Goal: Task Accomplishment & Management: Complete application form

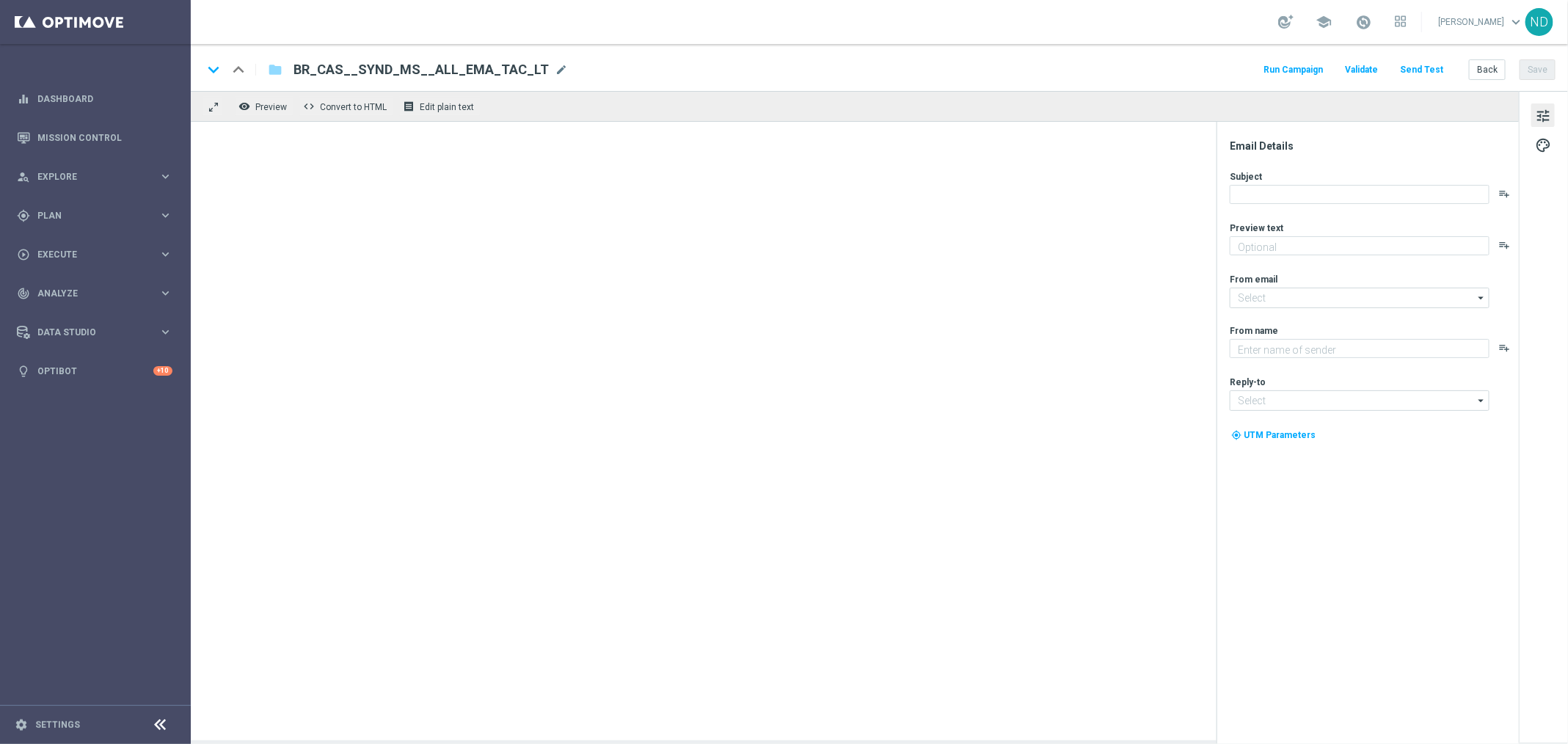
type textarea "Super prêmio na Mega-Sena"
type textarea "[DOMAIN_NAME]"
type input "mail@crm.lottoland.com.br"
type input "contato@lottoland.com.br"
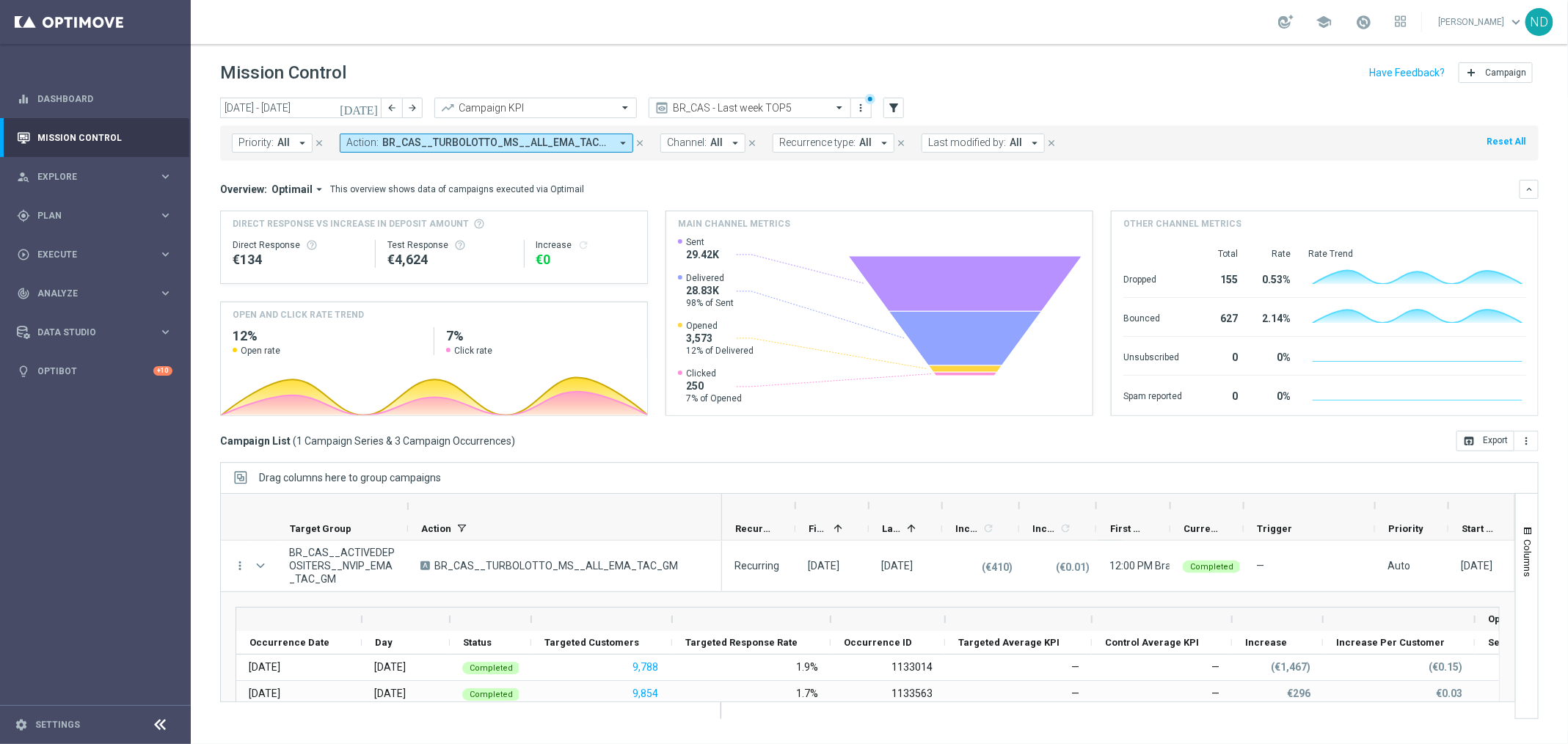
click at [616, 139] on icon "arrow_drop_down" at bounding box center [623, 143] width 13 height 13
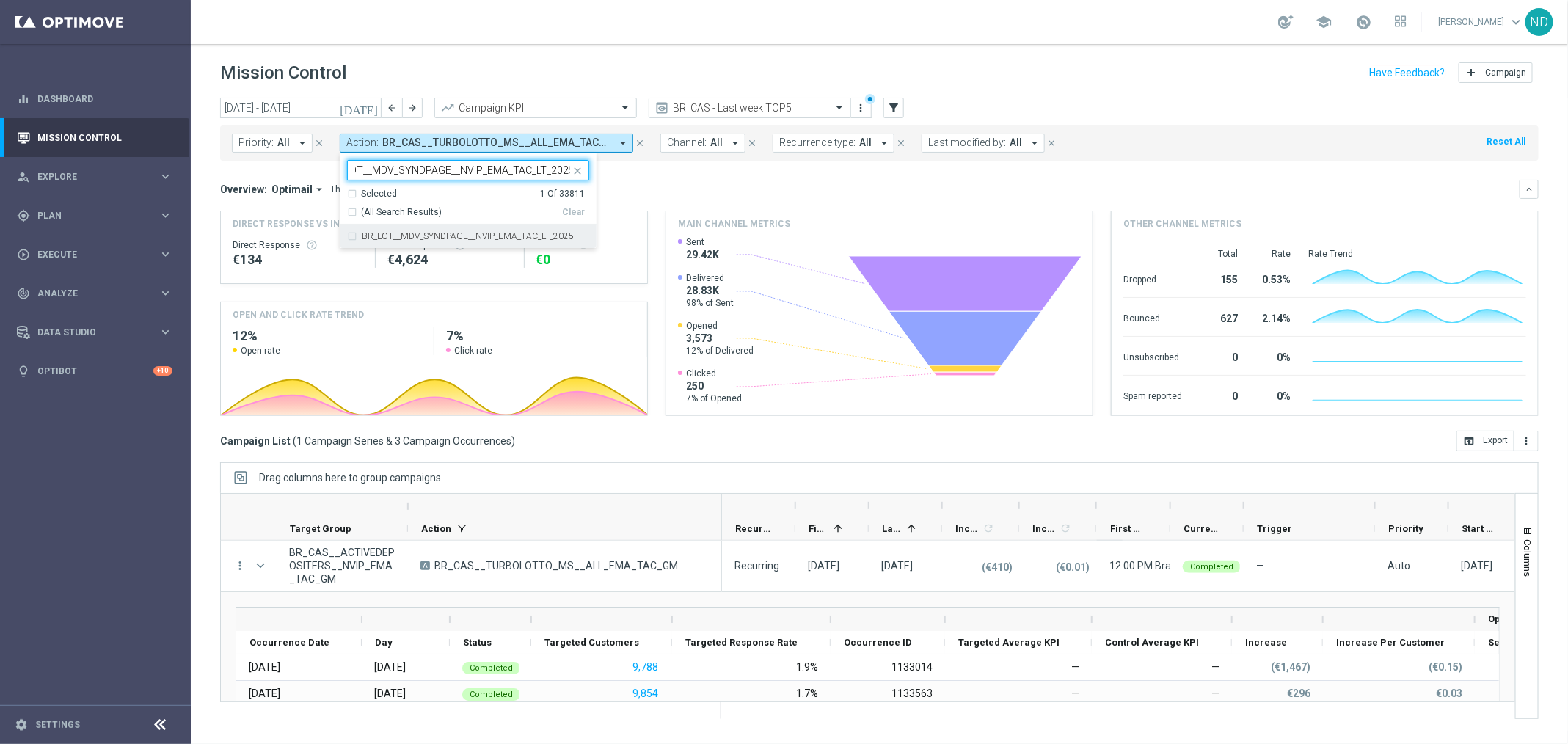
click at [349, 235] on div "BR_LOT__MDV_SYNDPAGE__NVIP_EMA_TAC_LT_2025" at bounding box center [467, 236] width 242 height 23
type input "BR_LOT__MDV_SYNDPAGE__NVIP_EMA_TAC_LT_2025"
click at [673, 187] on div "Overview: Optimail arrow_drop_down This overview shows data of campaigns execut…" at bounding box center [869, 190] width 1299 height 13
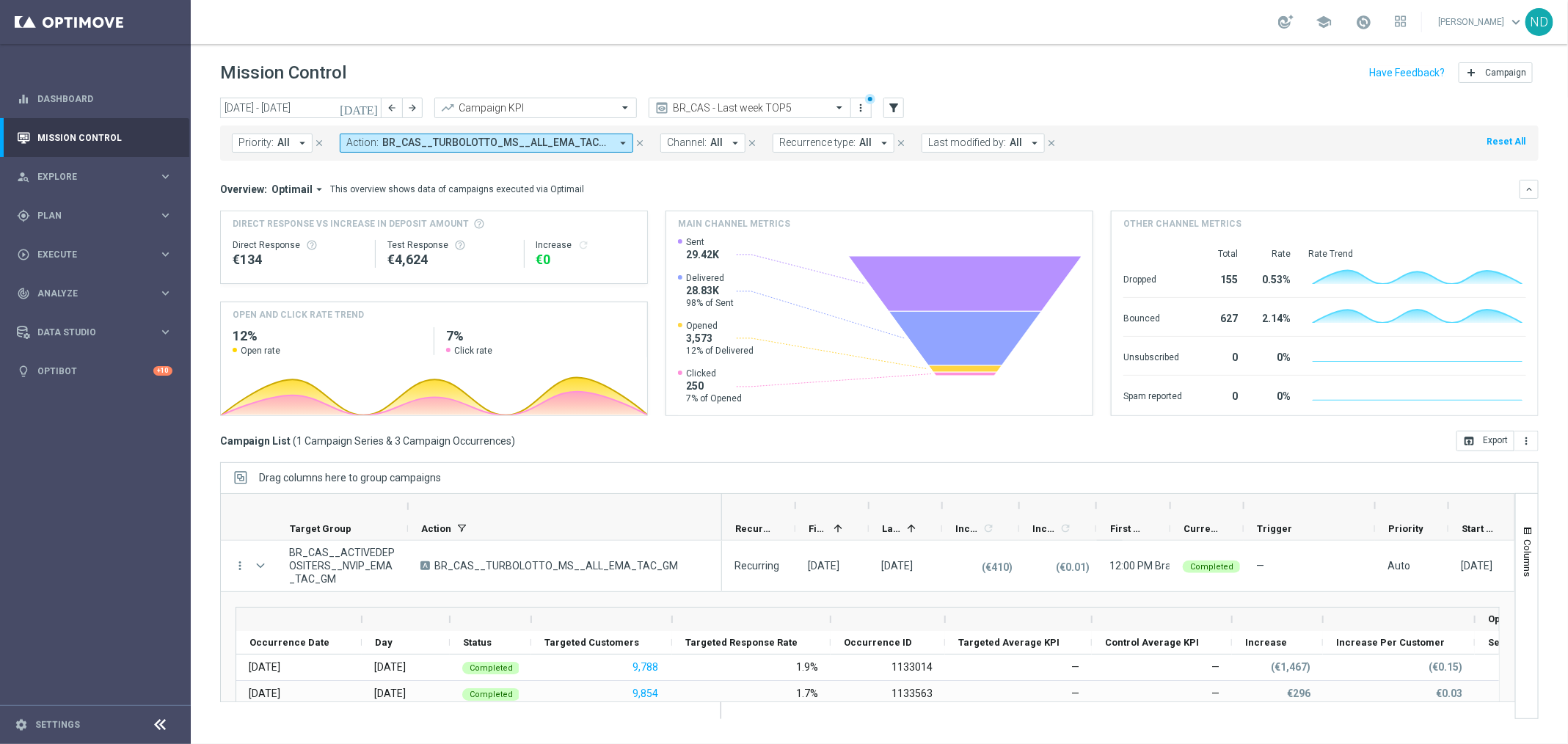
click at [372, 107] on icon "today" at bounding box center [359, 108] width 40 height 13
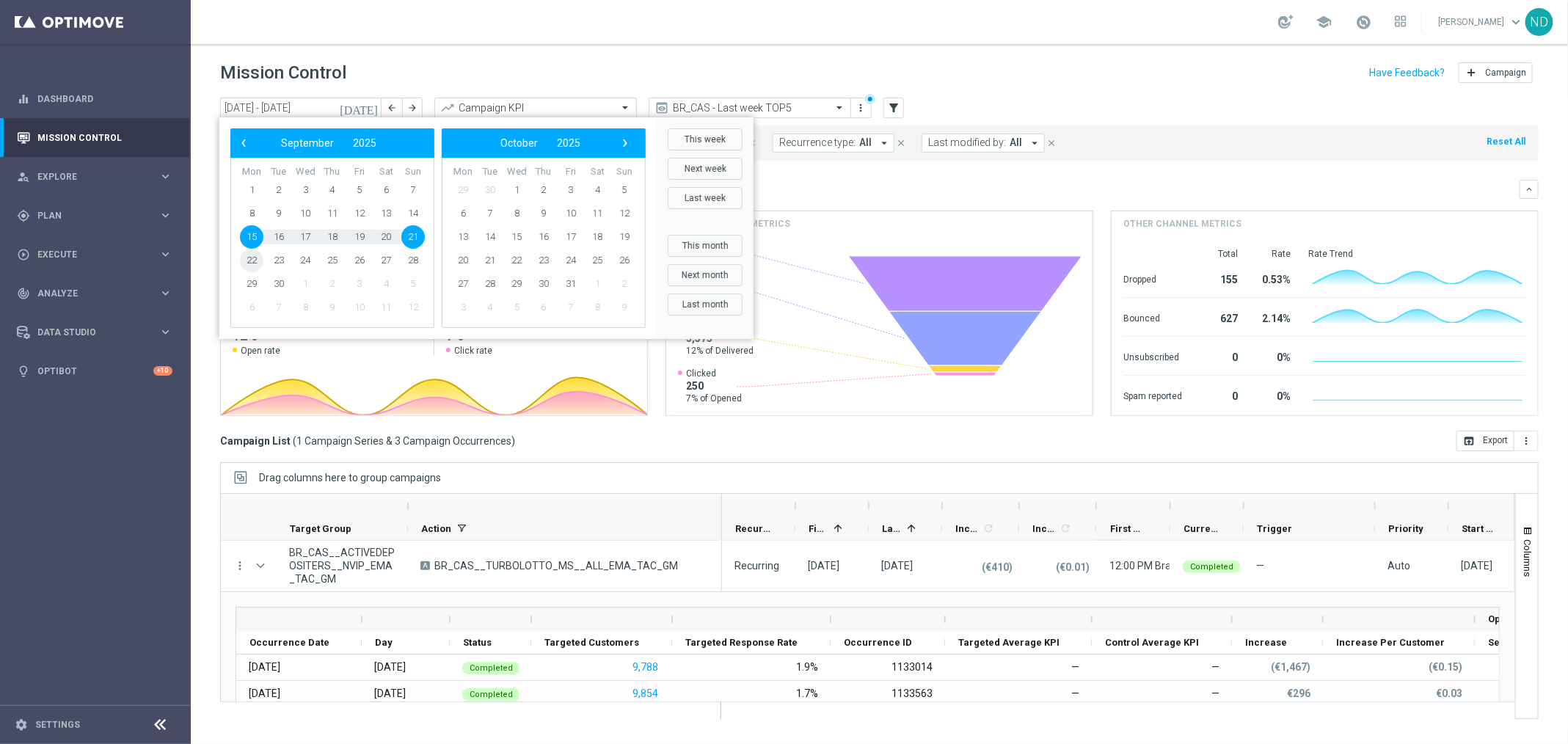
click at [249, 256] on span "22" at bounding box center [251, 260] width 23 height 23
click at [413, 261] on span "28" at bounding box center [413, 260] width 23 height 23
type input "22 Sep 2025 - 28 Sep 2025"
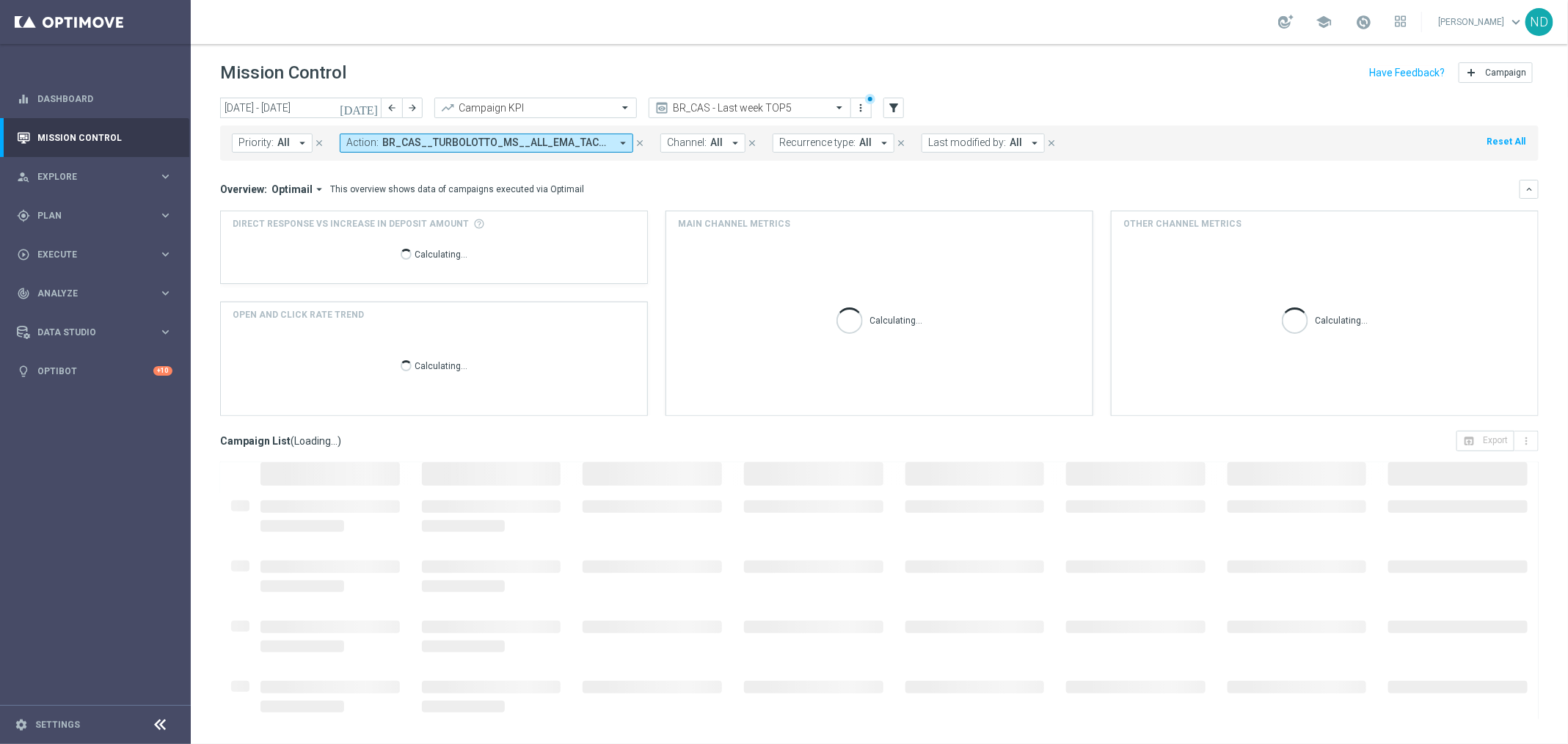
click at [622, 142] on icon "arrow_drop_down" at bounding box center [623, 143] width 13 height 13
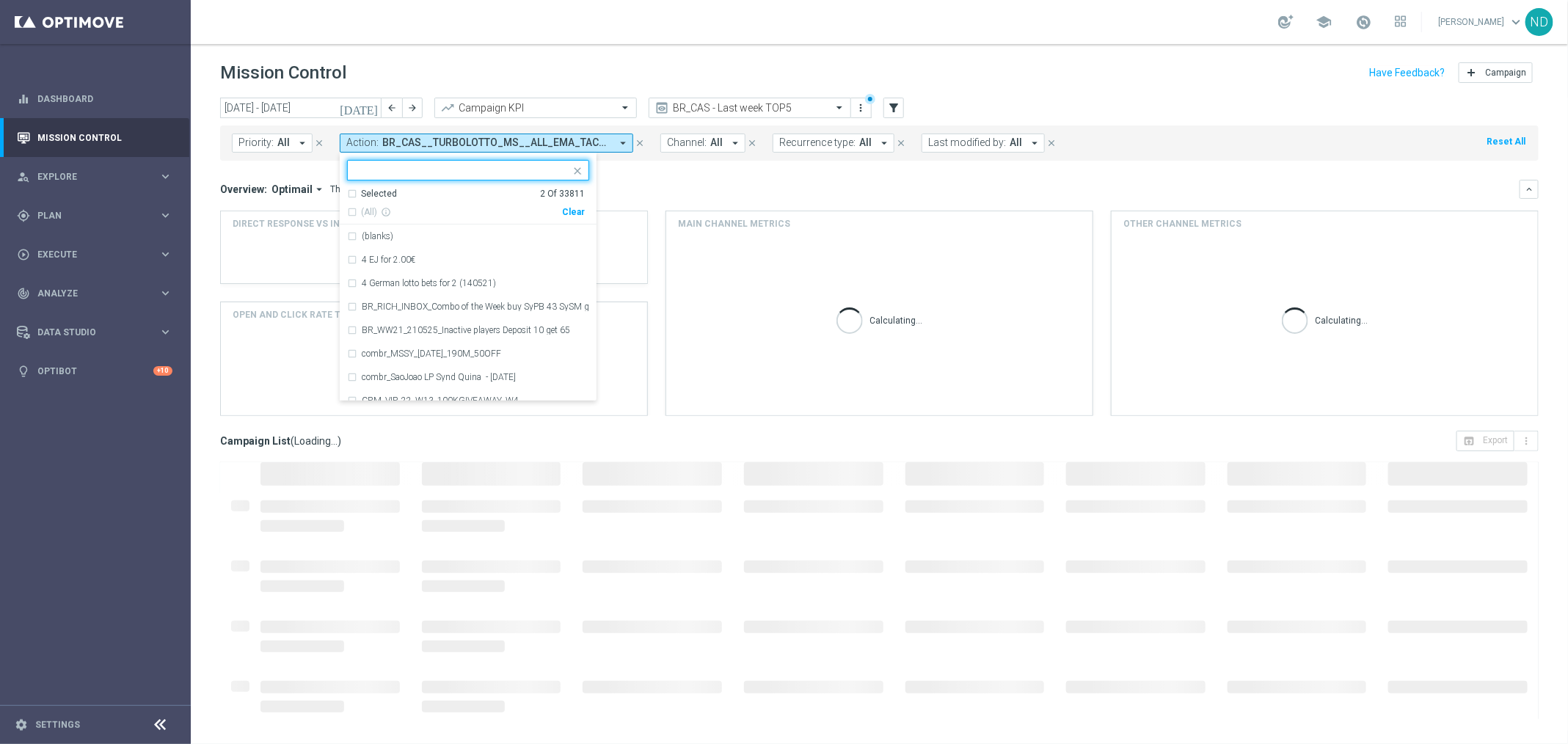
click at [0, 0] on div "Clear" at bounding box center [0, 0] width 0 height 0
click at [458, 169] on input "text" at bounding box center [462, 170] width 215 height 13
paste input "BR_LOT__MDV_SYNDPAGE__NVIP_EMA_TAC_LT_2025"
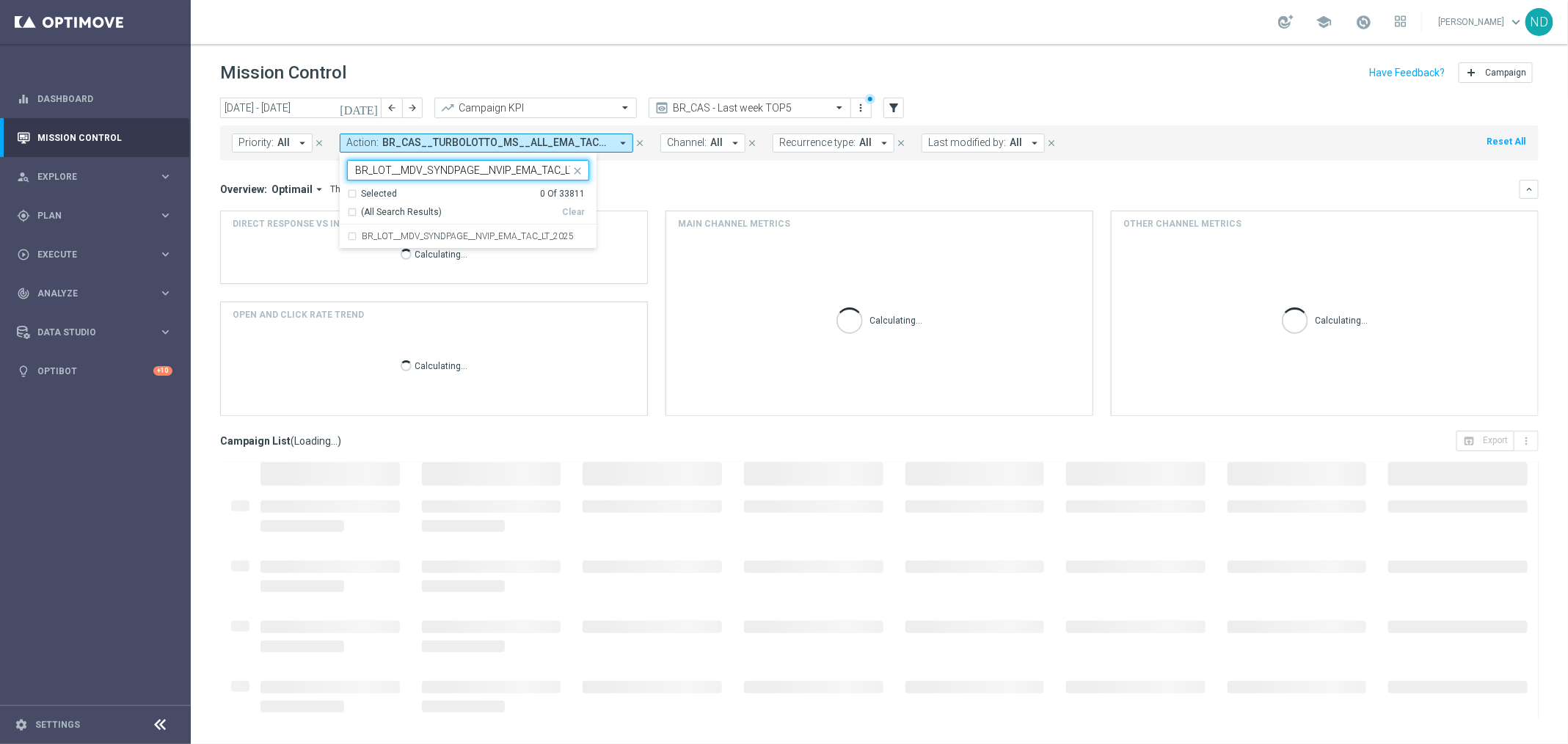
scroll to position [0, 28]
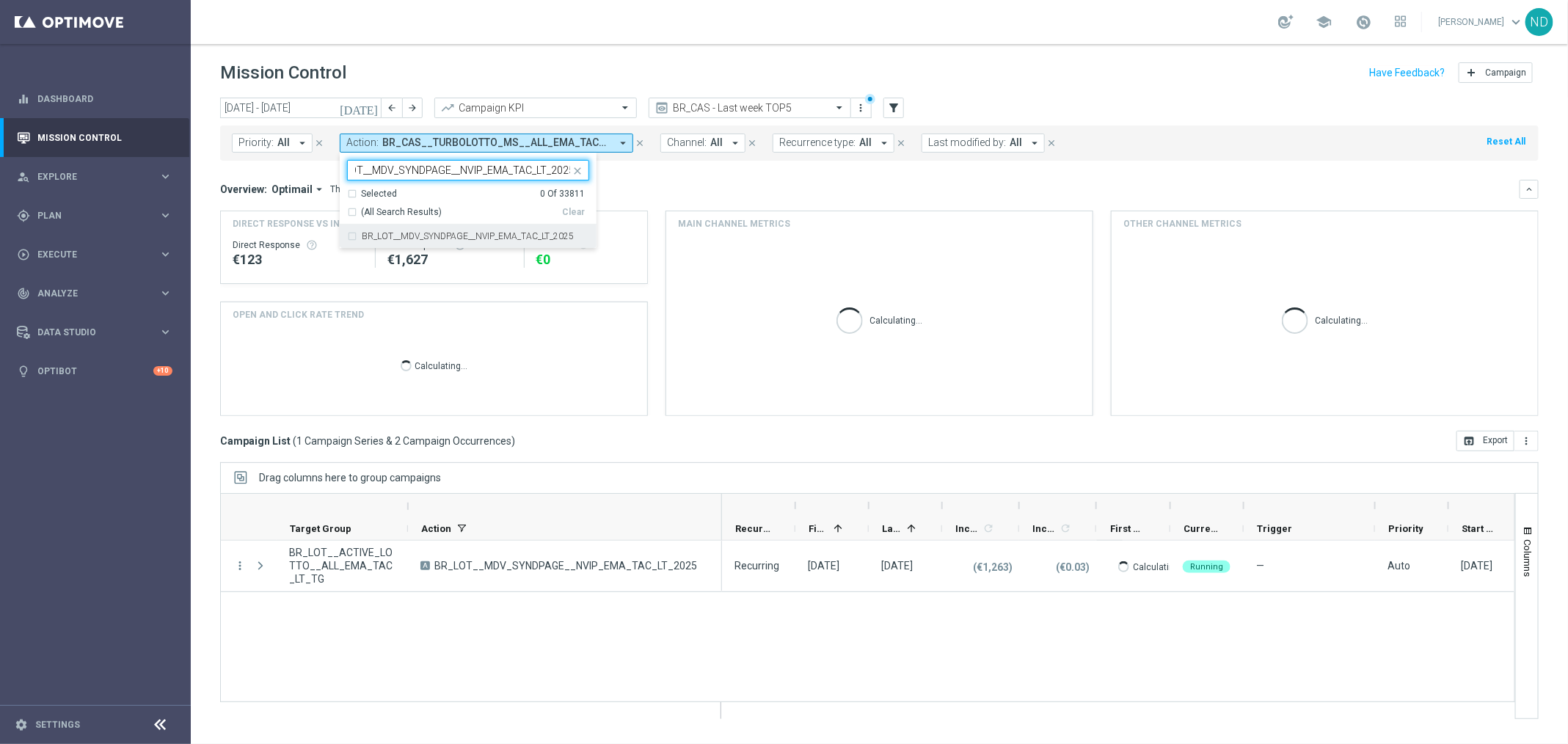
click at [350, 235] on div "BR_LOT__MDV_SYNDPAGE__NVIP_EMA_TAC_LT_2025" at bounding box center [467, 236] width 242 height 23
type input "BR_LOT__MDV_SYNDPAGE__NVIP_EMA_TAC_LT_2025"
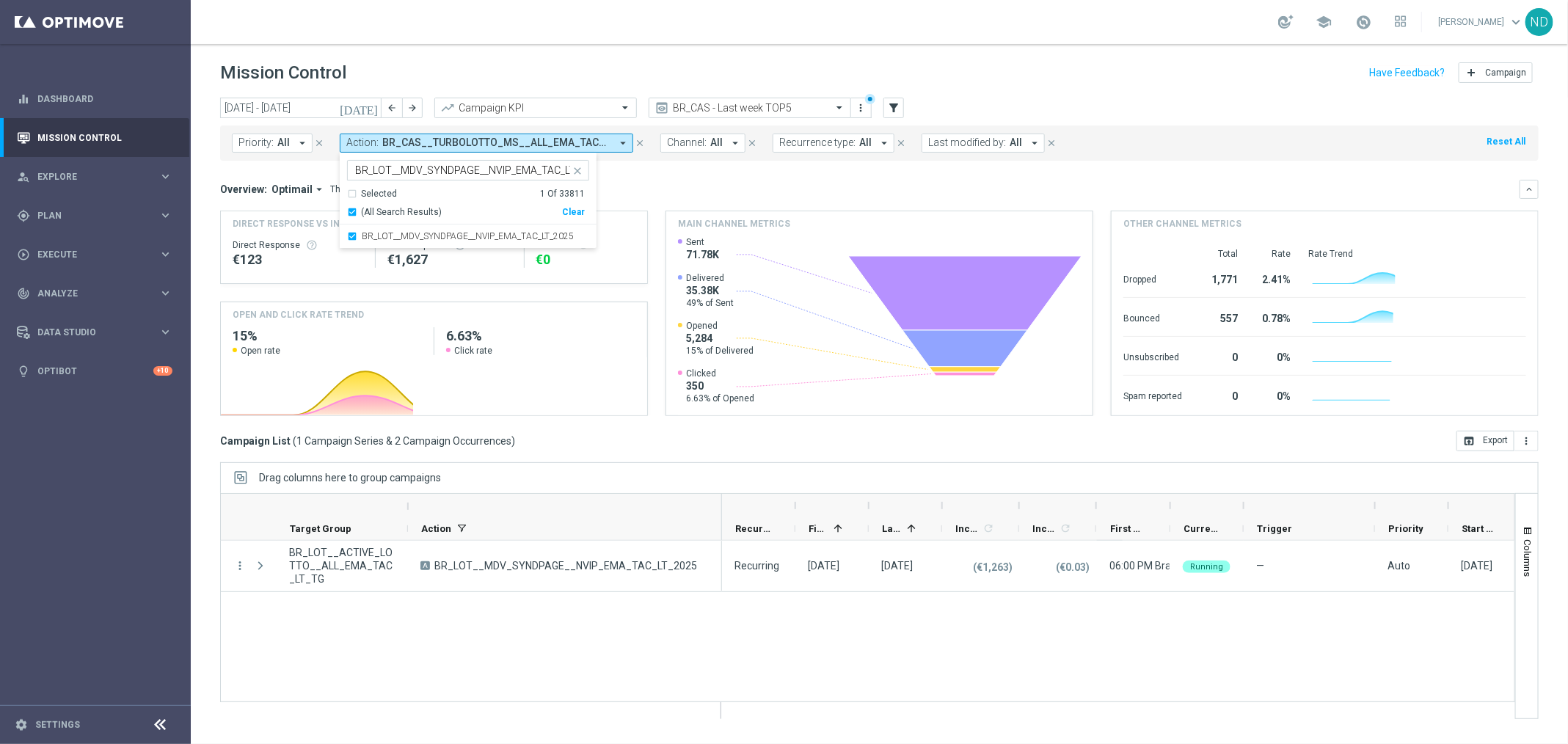
click at [207, 294] on div "today 22 Sep 2025 - 28 Sep 2025 arrow_back arrow_forward Campaign KPI trending_…" at bounding box center [879, 414] width 1377 height 633
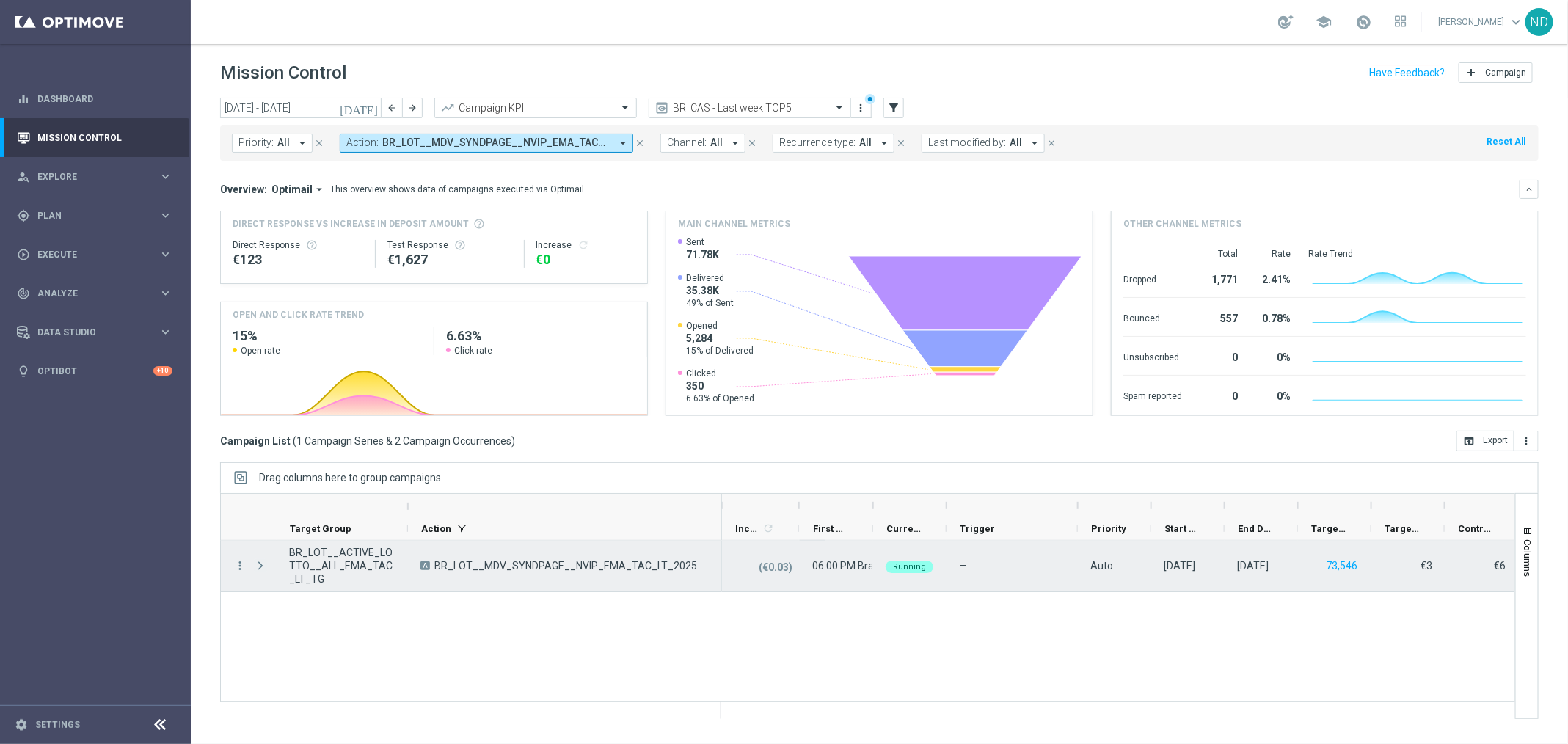
click at [264, 561] on span "Press SPACE to select this row." at bounding box center [261, 566] width 13 height 12
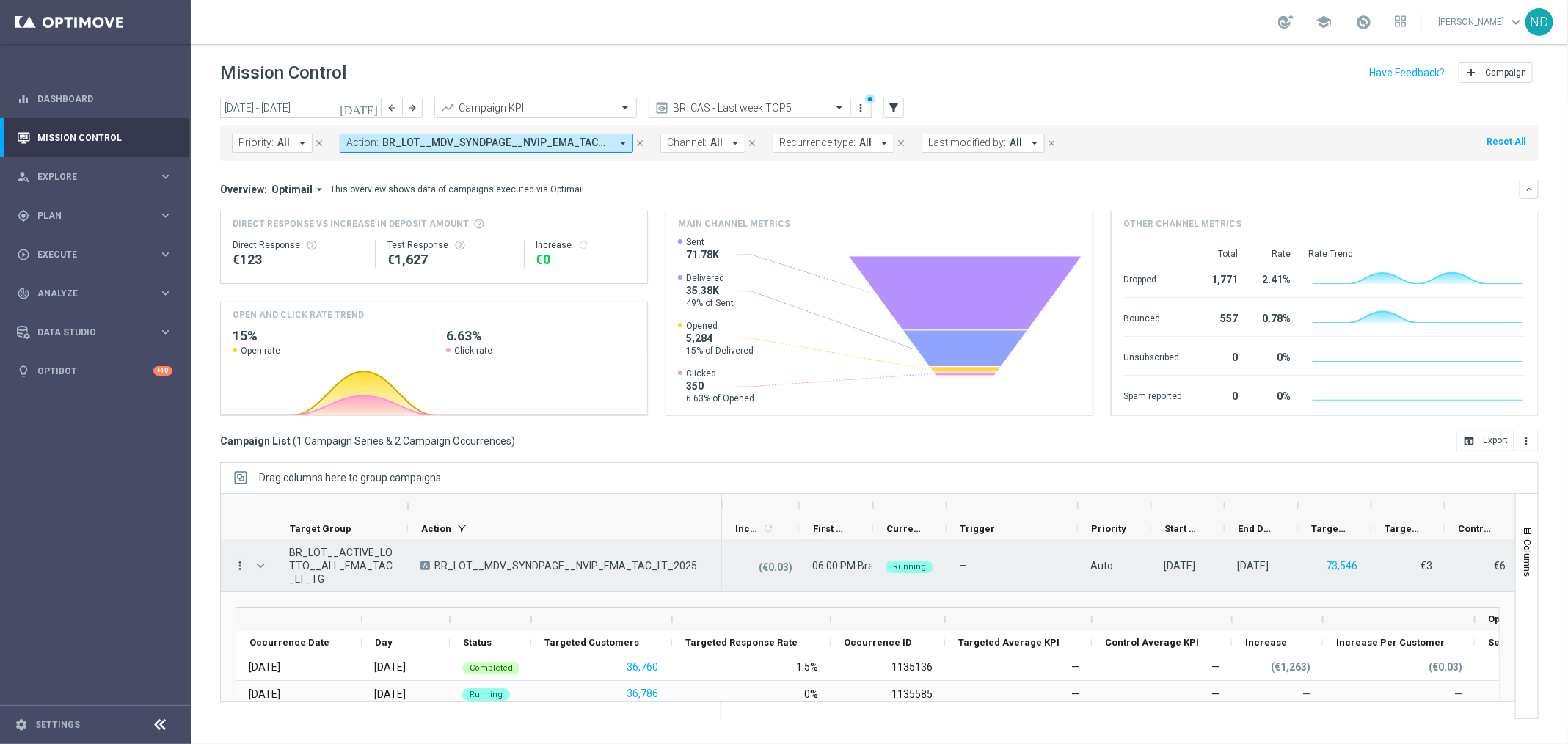
click at [237, 567] on icon "more_vert" at bounding box center [240, 566] width 13 height 13
click at [359, 685] on div "Duplicate and Edit" at bounding box center [336, 683] width 136 height 10
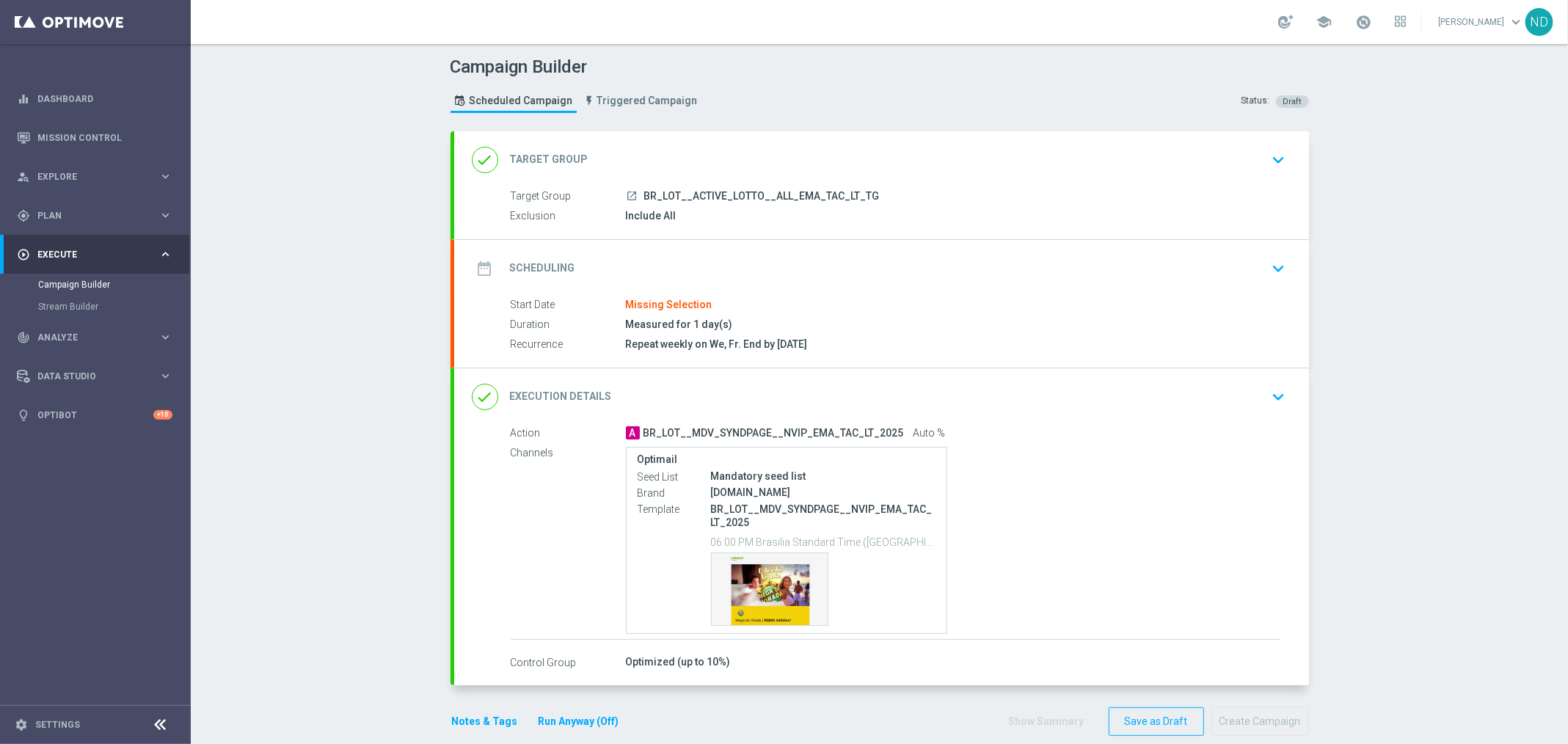
click at [1277, 258] on icon "keyboard_arrow_down" at bounding box center [1278, 268] width 22 height 22
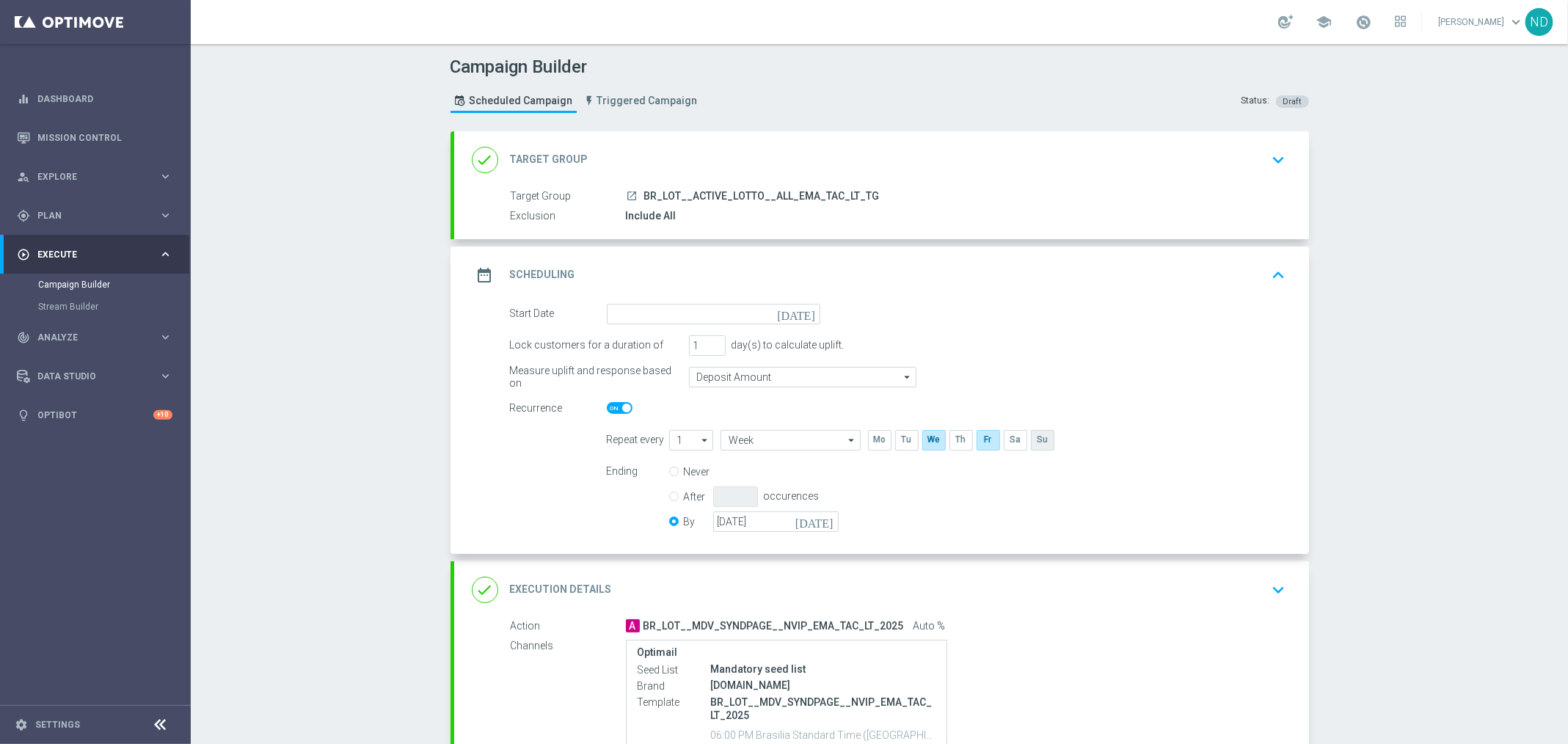
click at [1030, 439] on input "checkbox" at bounding box center [1041, 440] width 22 height 19
checkbox input "true"
click at [800, 321] on input at bounding box center [713, 314] width 213 height 20
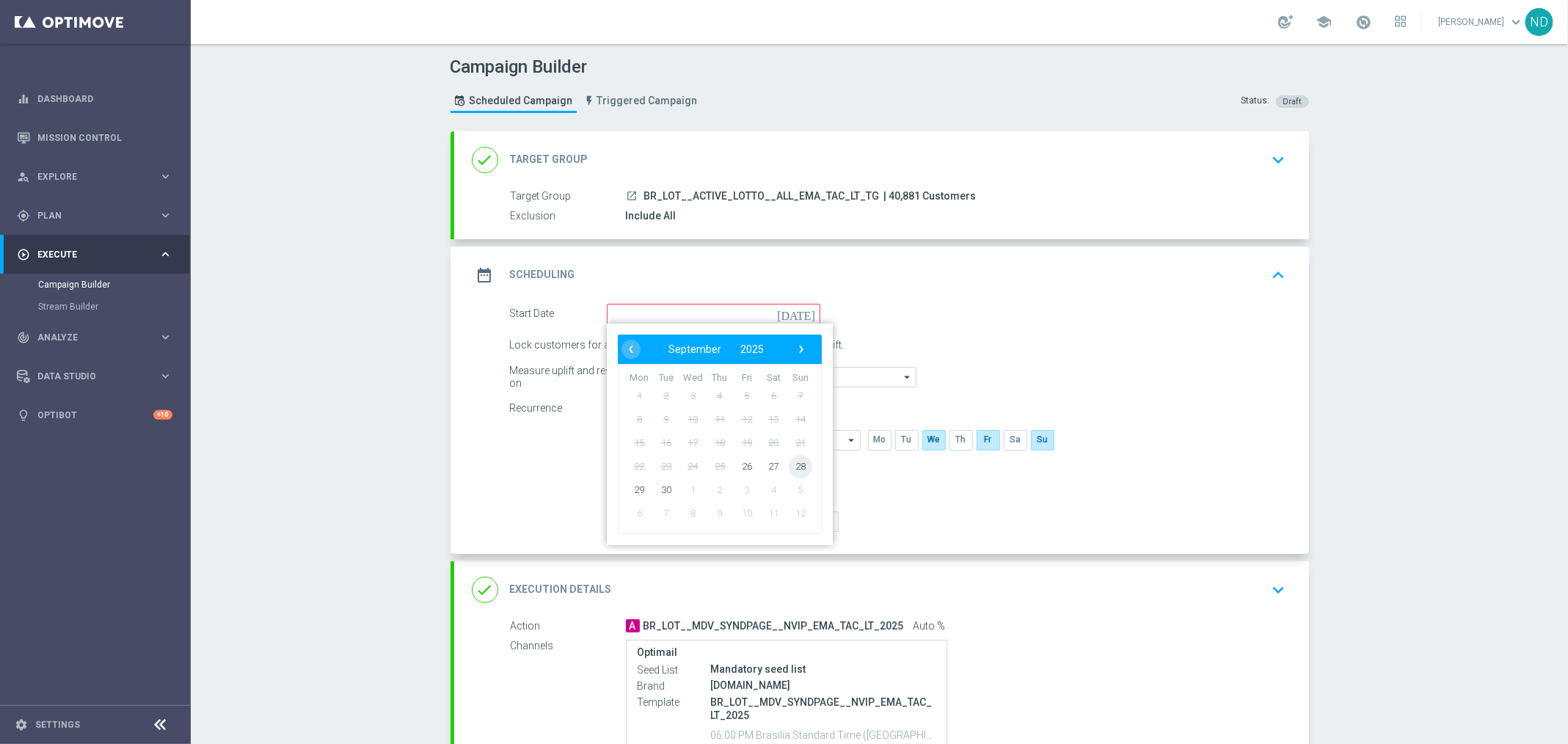
click at [799, 468] on span "28" at bounding box center [799, 465] width 23 height 23
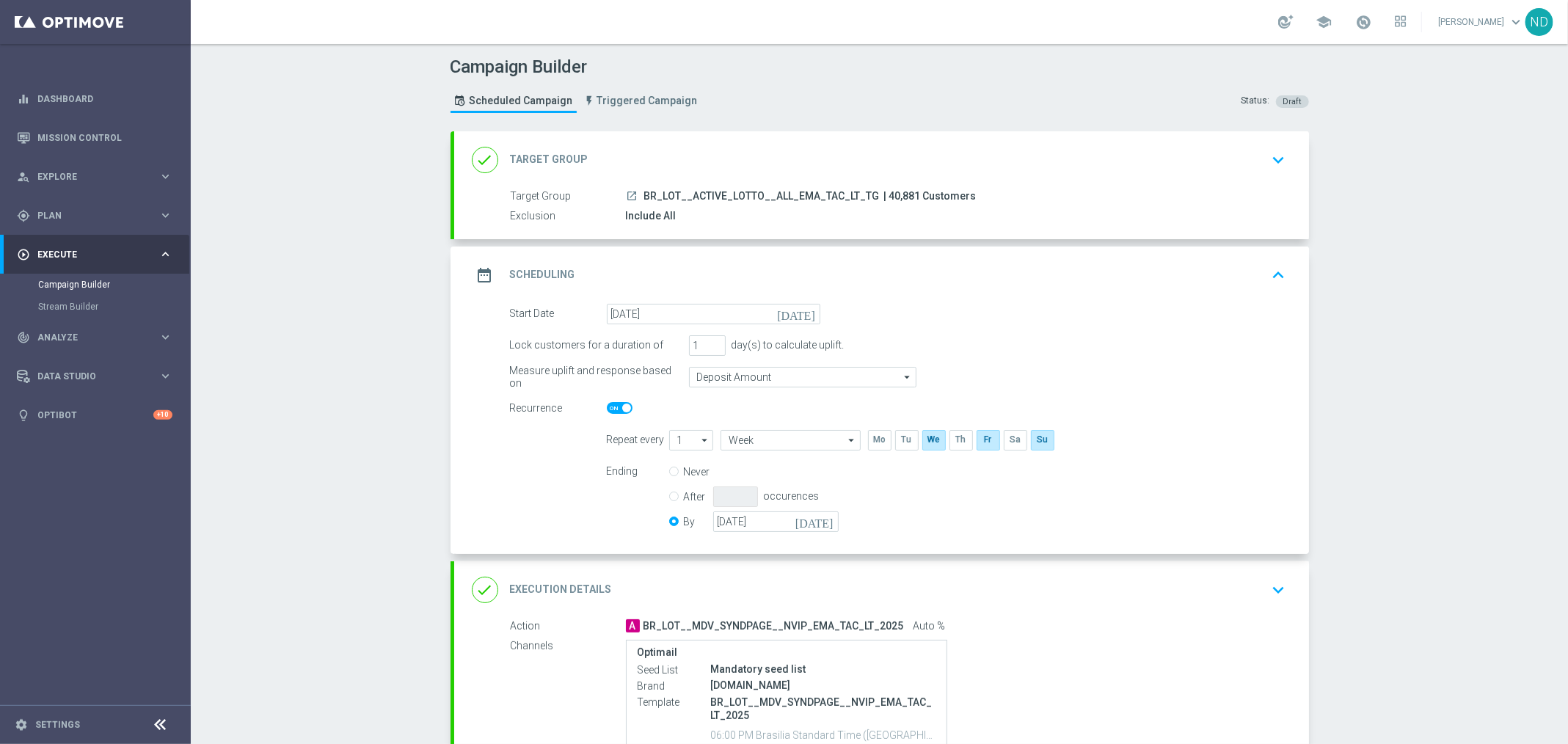
click at [804, 309] on icon "today" at bounding box center [799, 312] width 43 height 16
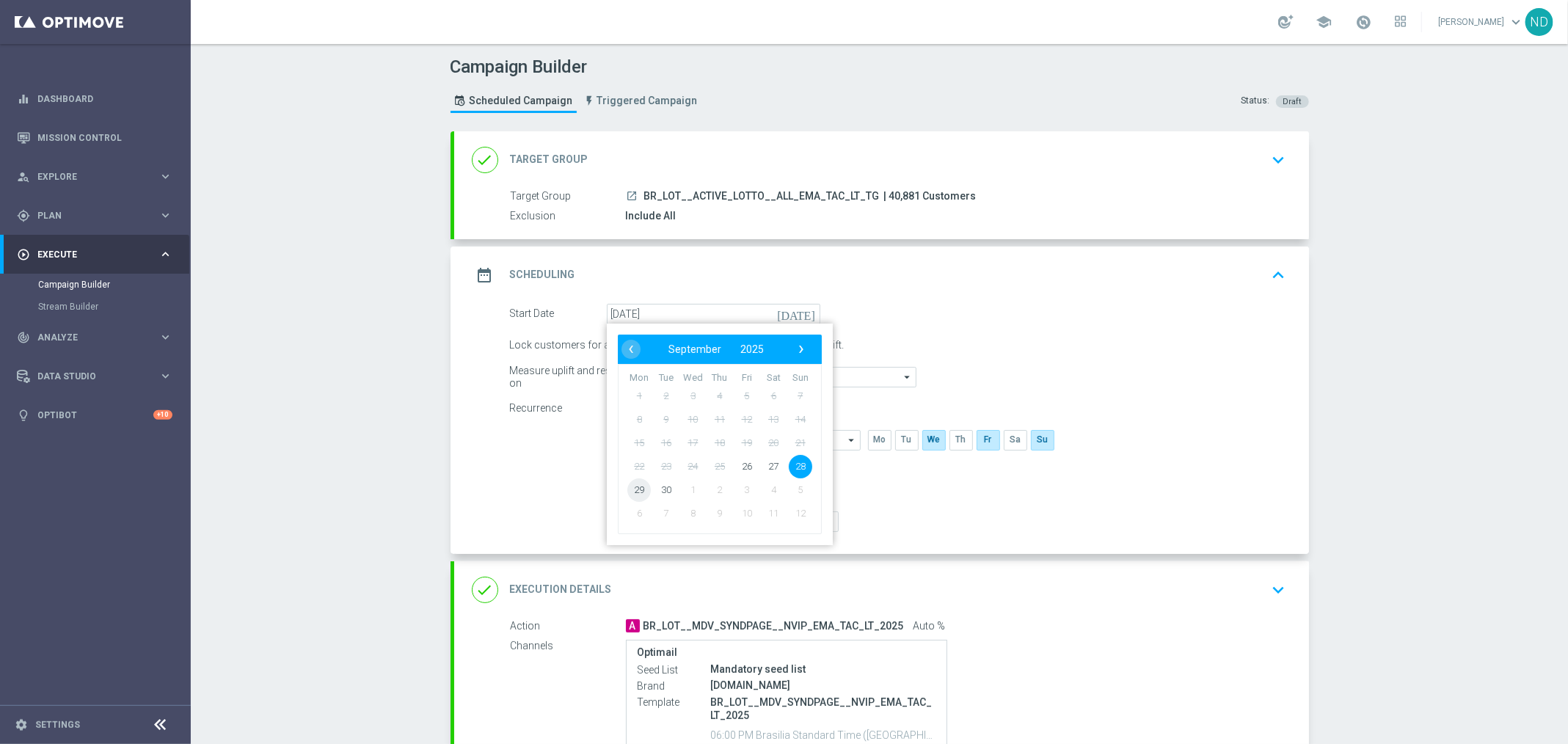
click at [630, 486] on span "29" at bounding box center [639, 489] width 23 height 23
type input "29 Sep 2025"
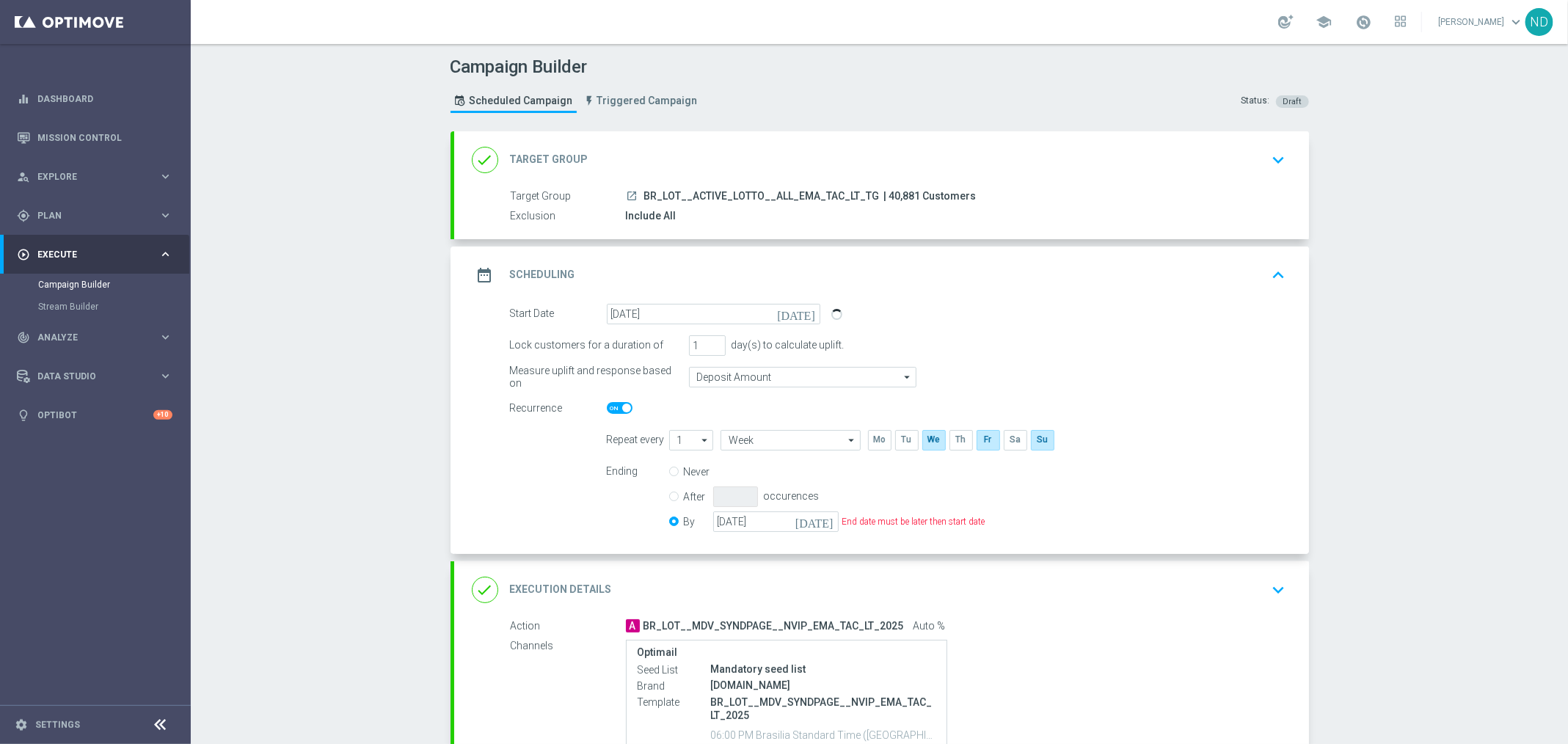
click at [981, 487] on div "Ending Never After occurences By 28 Sep 2025 today End date must be later then …" at bounding box center [946, 499] width 702 height 75
click at [818, 520] on icon "today" at bounding box center [817, 520] width 43 height 16
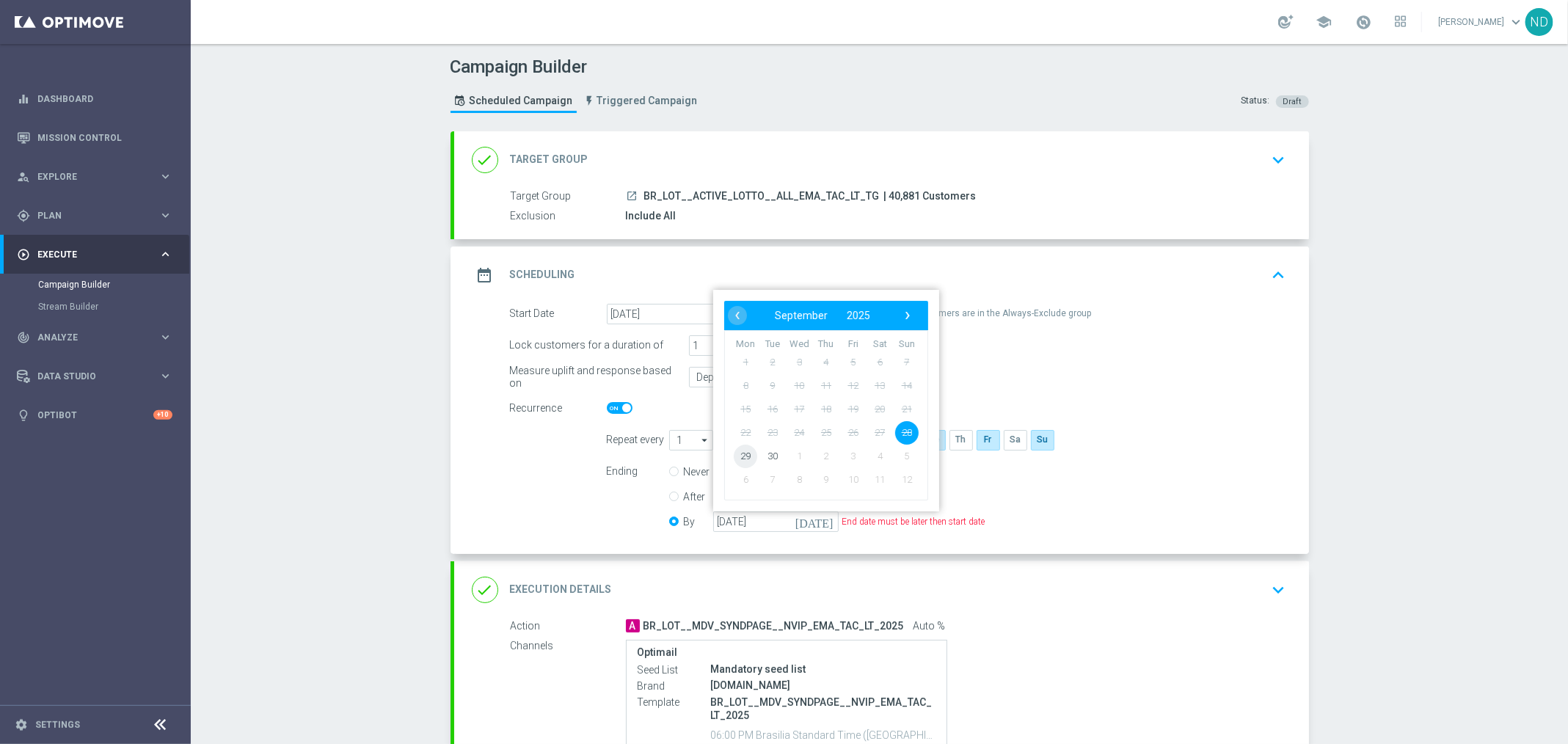
click at [738, 456] on span "29" at bounding box center [745, 456] width 23 height 23
type input "29 Sep 2025"
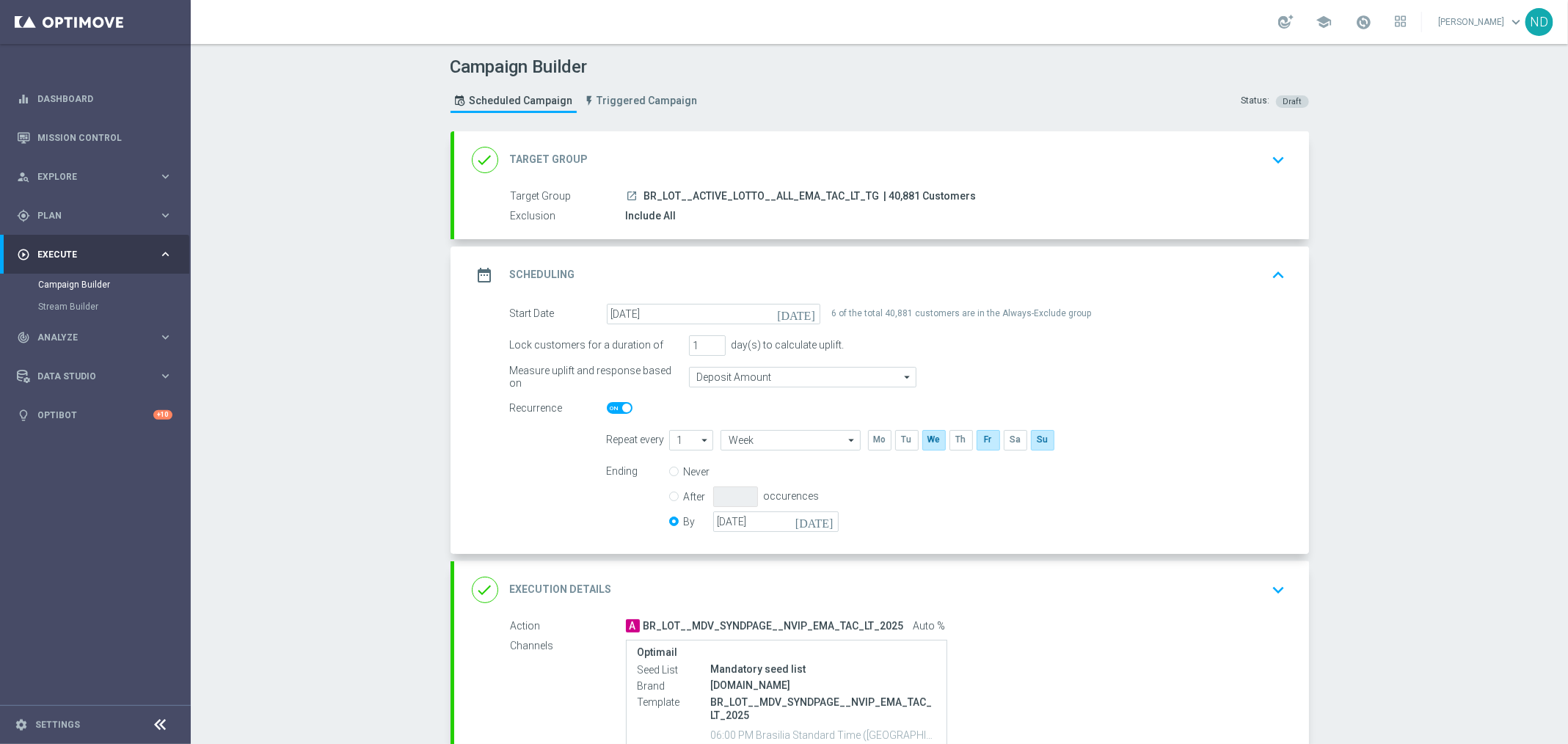
click at [993, 489] on div "Ending Never After occurences By 29 Sep 2025 today" at bounding box center [946, 499] width 702 height 75
click at [1274, 275] on icon "keyboard_arrow_up" at bounding box center [1278, 275] width 22 height 22
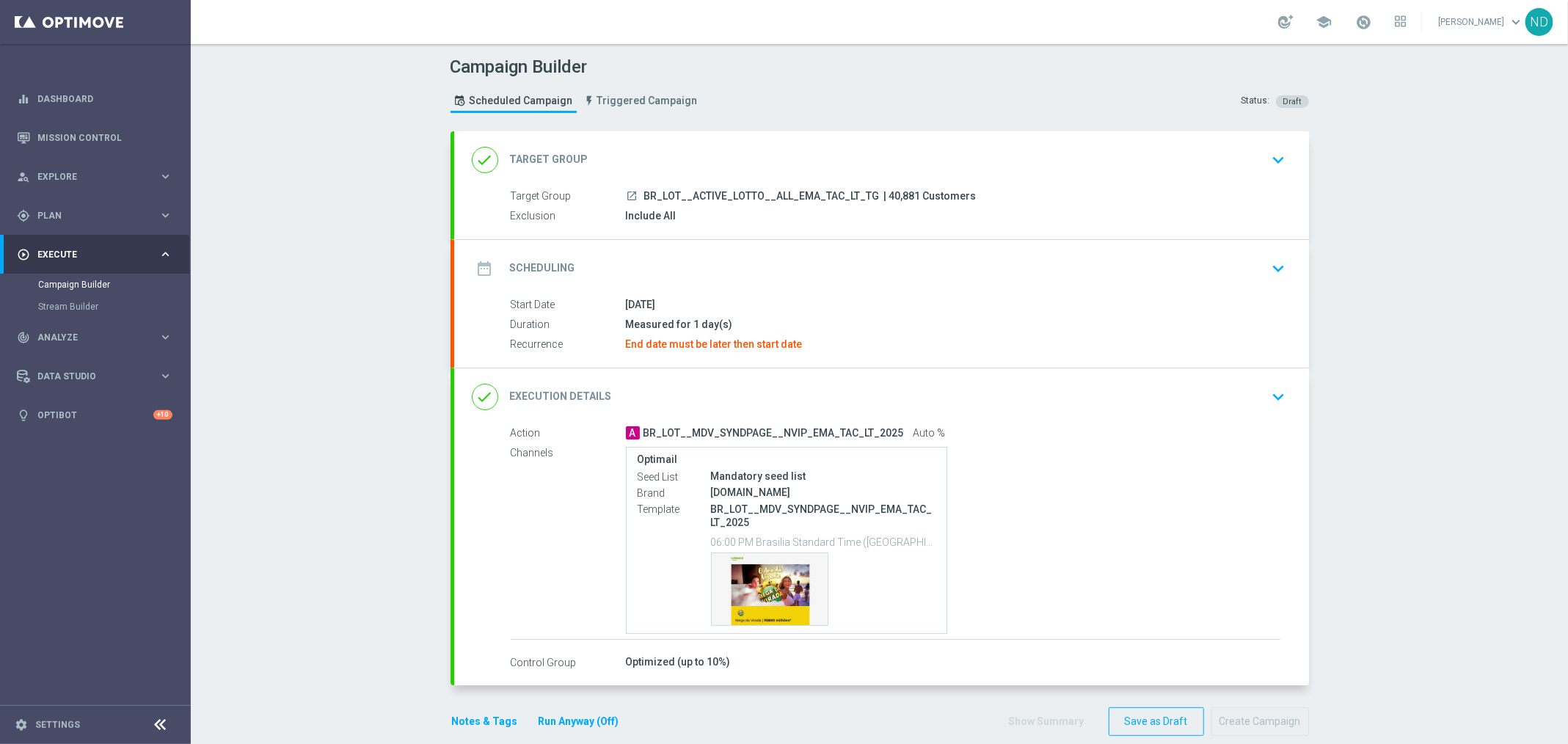
scroll to position [18, 0]
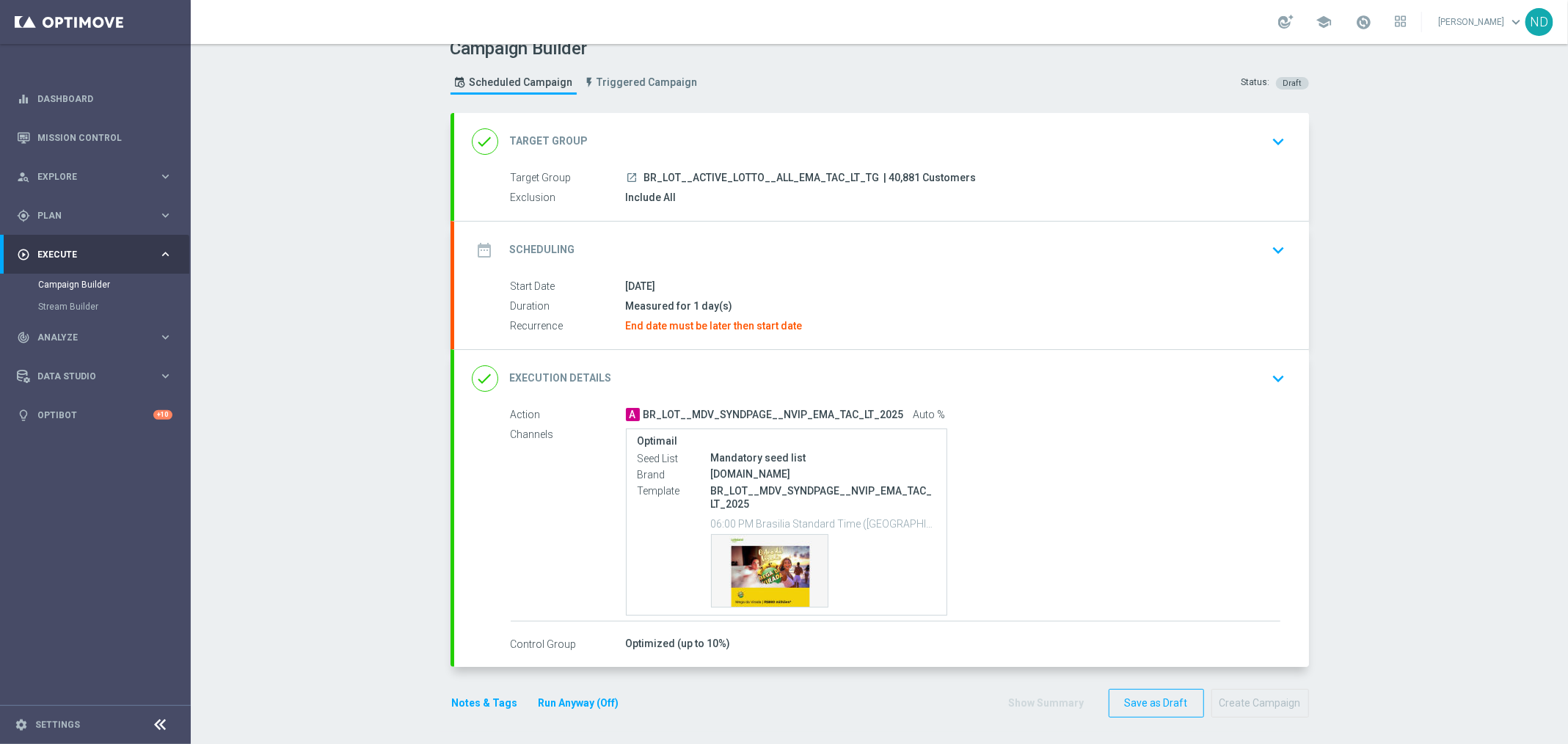
click at [1270, 249] on icon "keyboard_arrow_down" at bounding box center [1278, 249] width 22 height 22
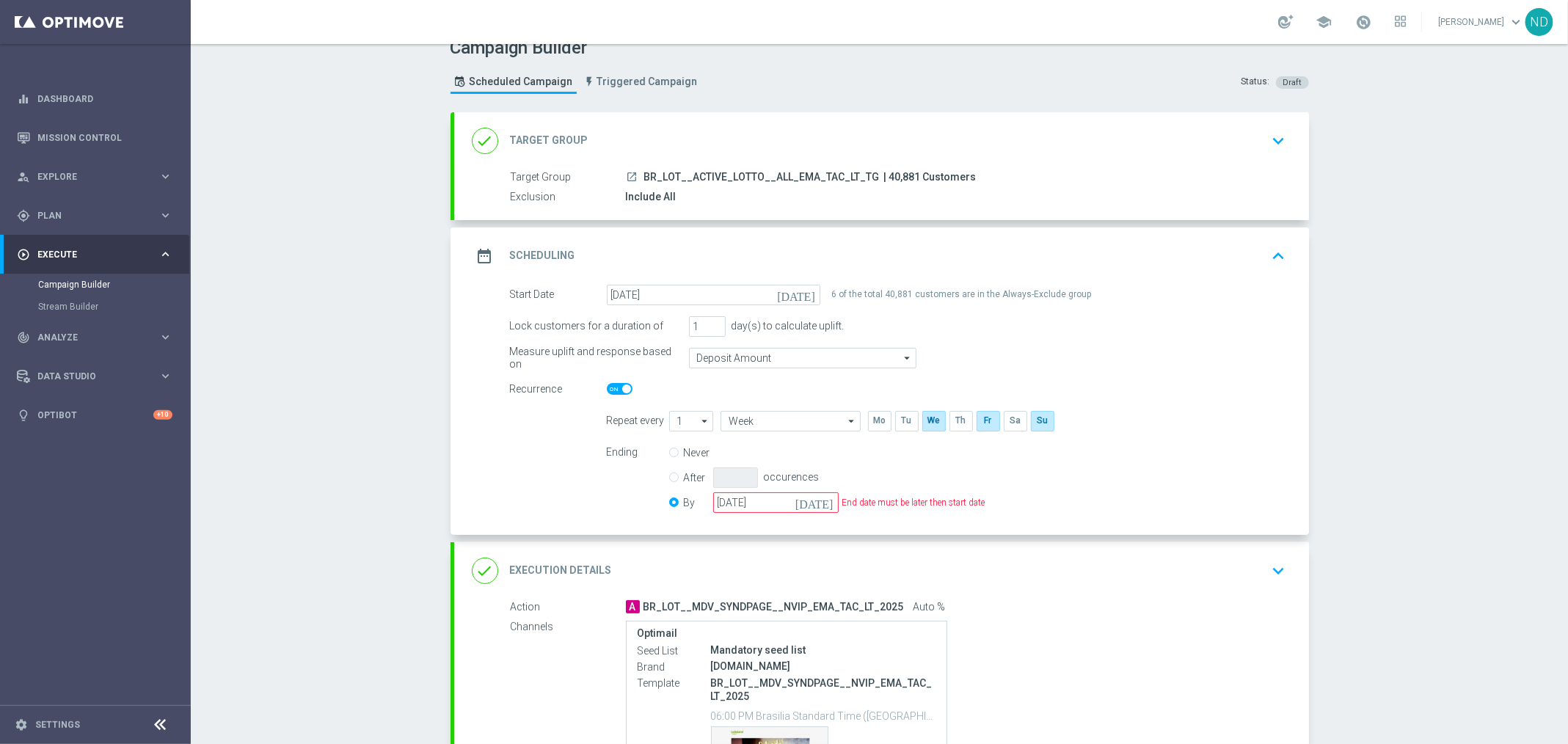
click at [796, 297] on icon "today" at bounding box center [799, 293] width 43 height 16
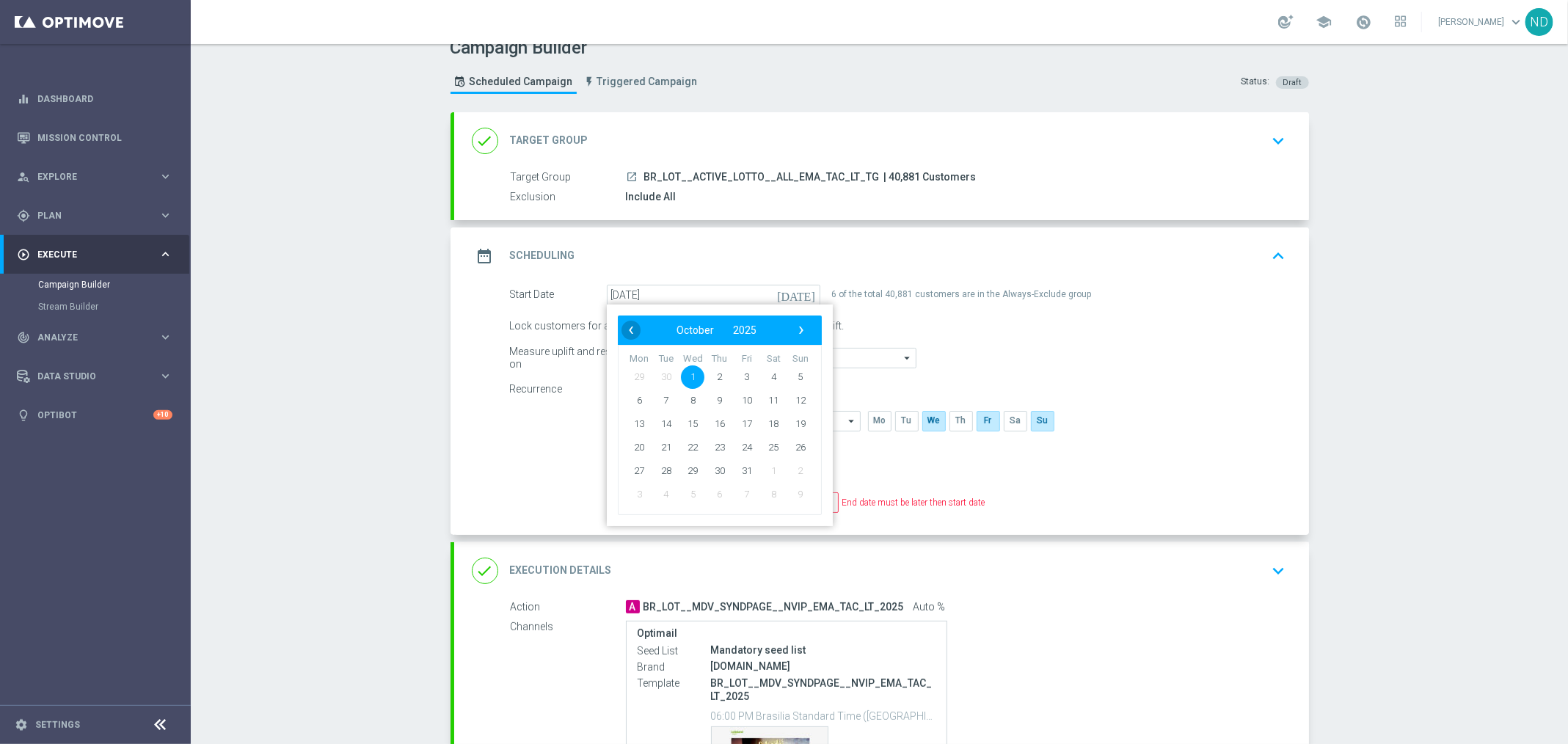
click at [622, 332] on span "‹" at bounding box center [630, 330] width 19 height 19
click at [684, 450] on span "24" at bounding box center [692, 447] width 23 height 23
click at [740, 448] on span "26" at bounding box center [746, 447] width 23 height 23
type input "26 Sep 2025"
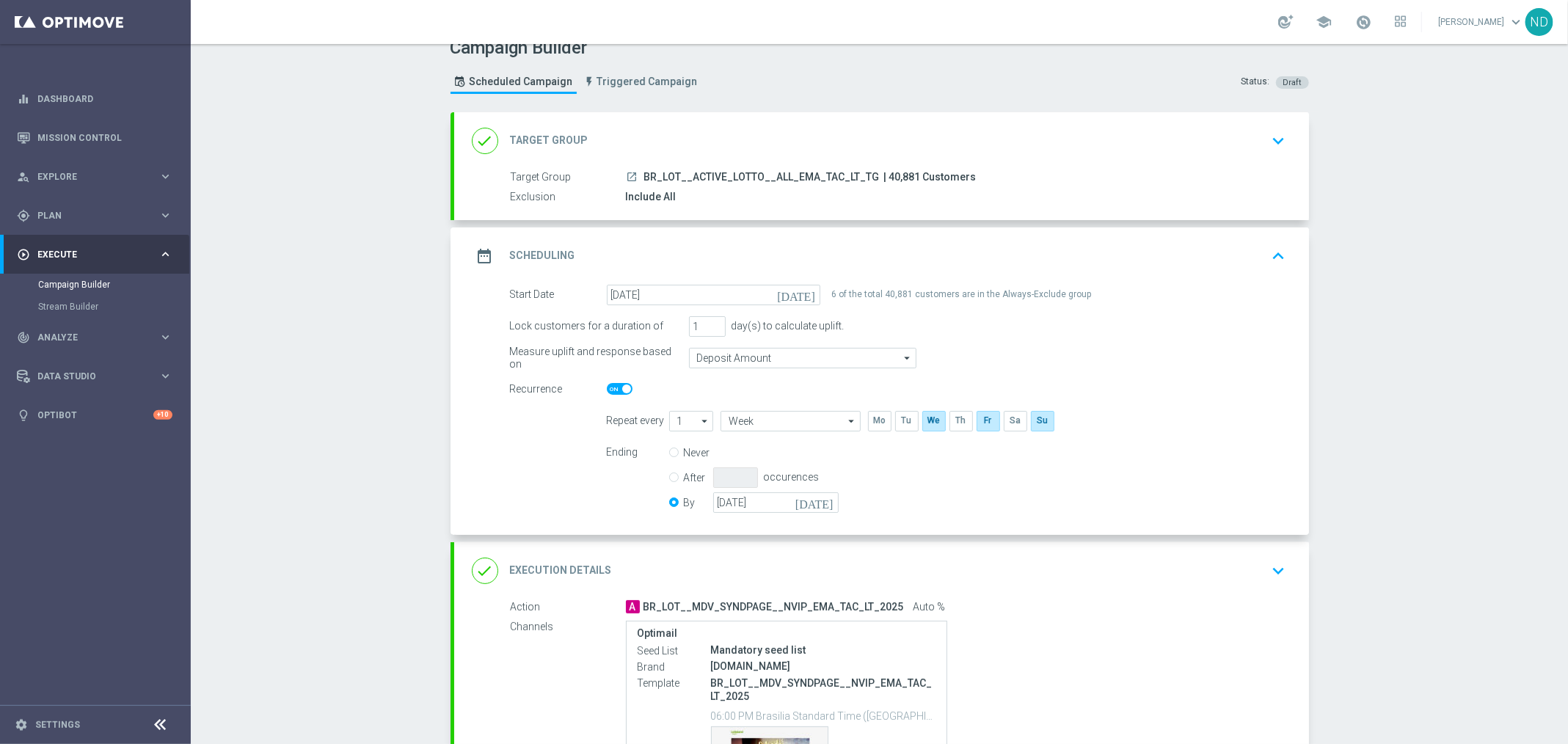
click at [1275, 253] on icon "keyboard_arrow_up" at bounding box center [1278, 255] width 22 height 22
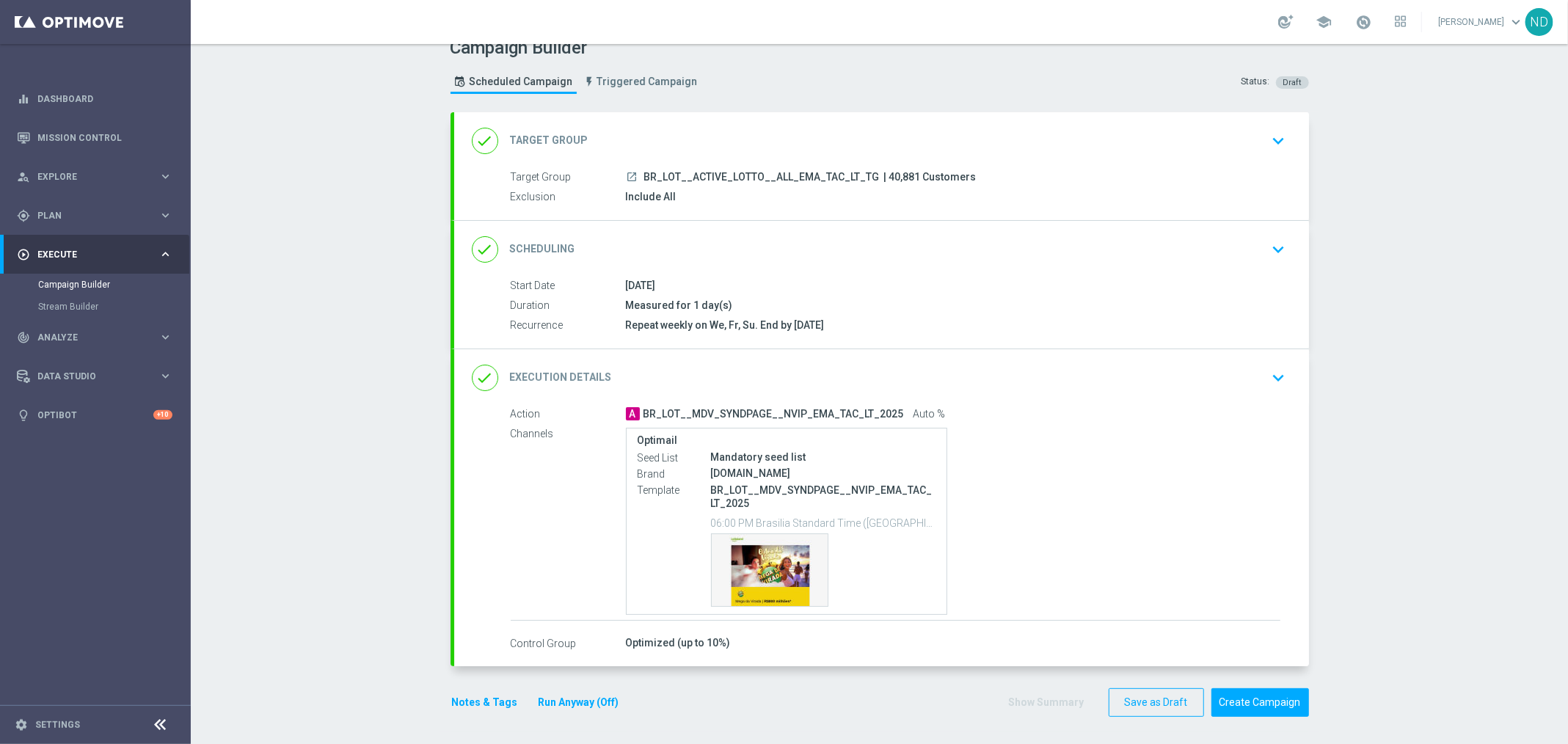
scroll to position [18, 0]
click at [1268, 701] on button "Create Campaign" at bounding box center [1260, 704] width 97 height 28
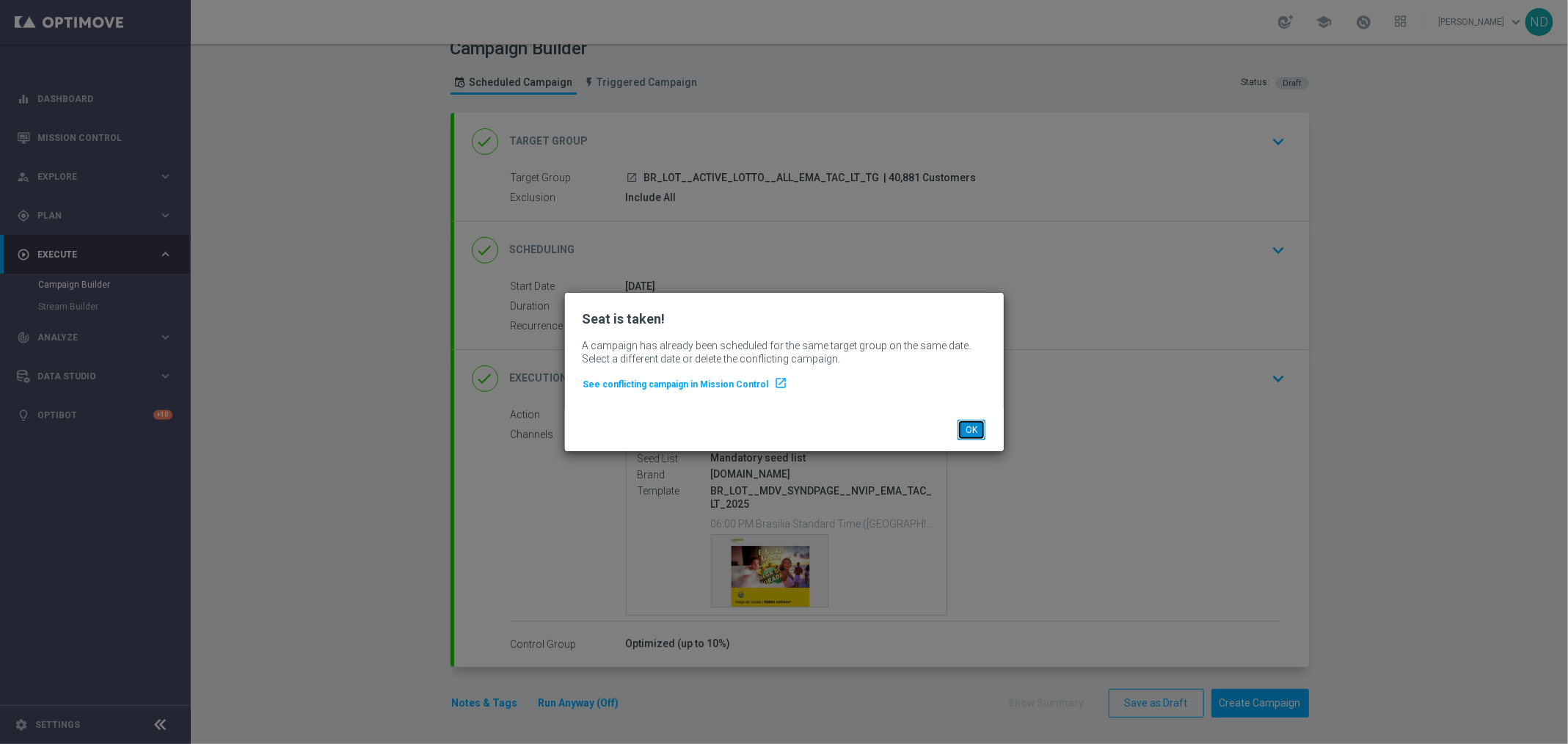
click at [970, 428] on button "OK" at bounding box center [971, 429] width 28 height 20
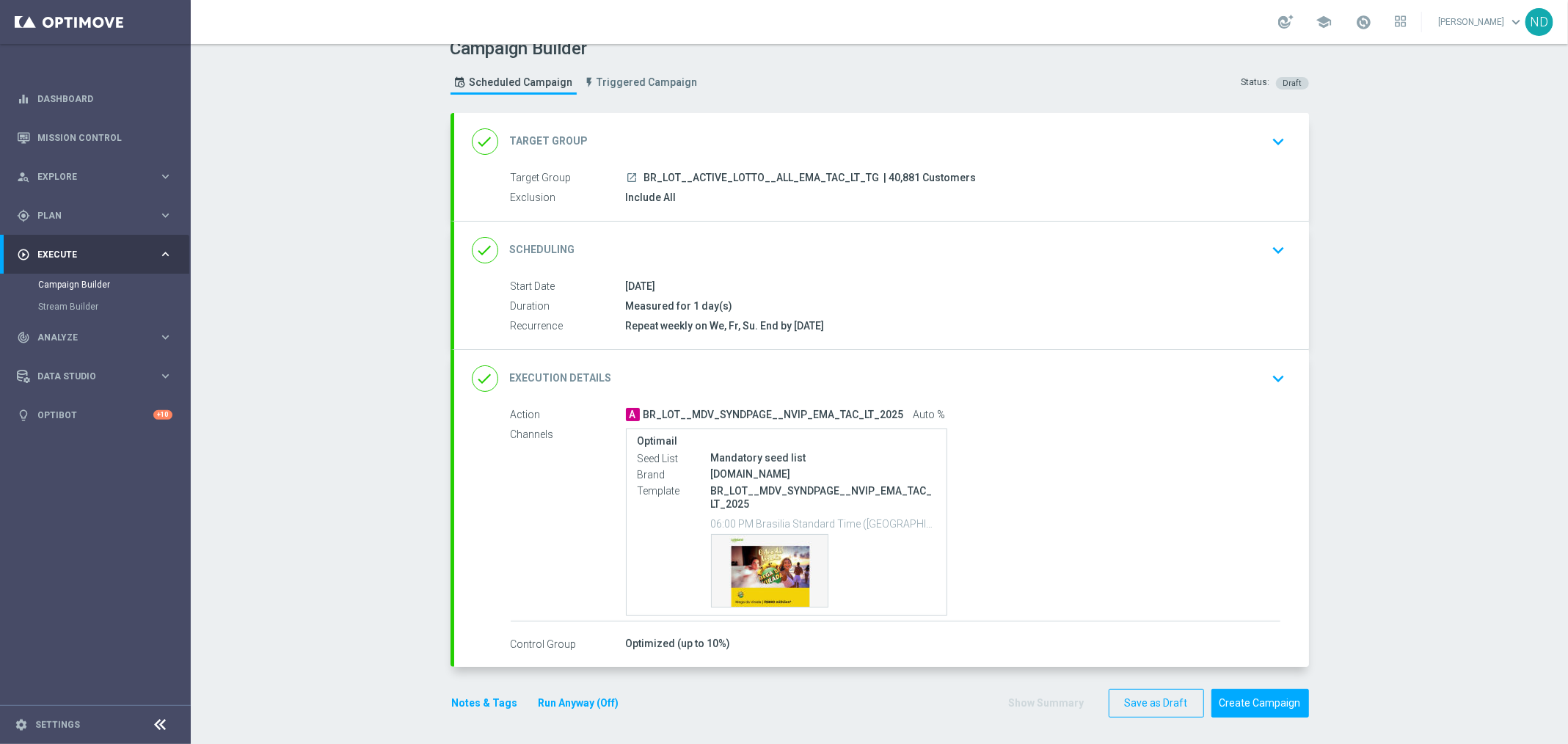
click at [1268, 244] on icon "keyboard_arrow_down" at bounding box center [1278, 249] width 22 height 22
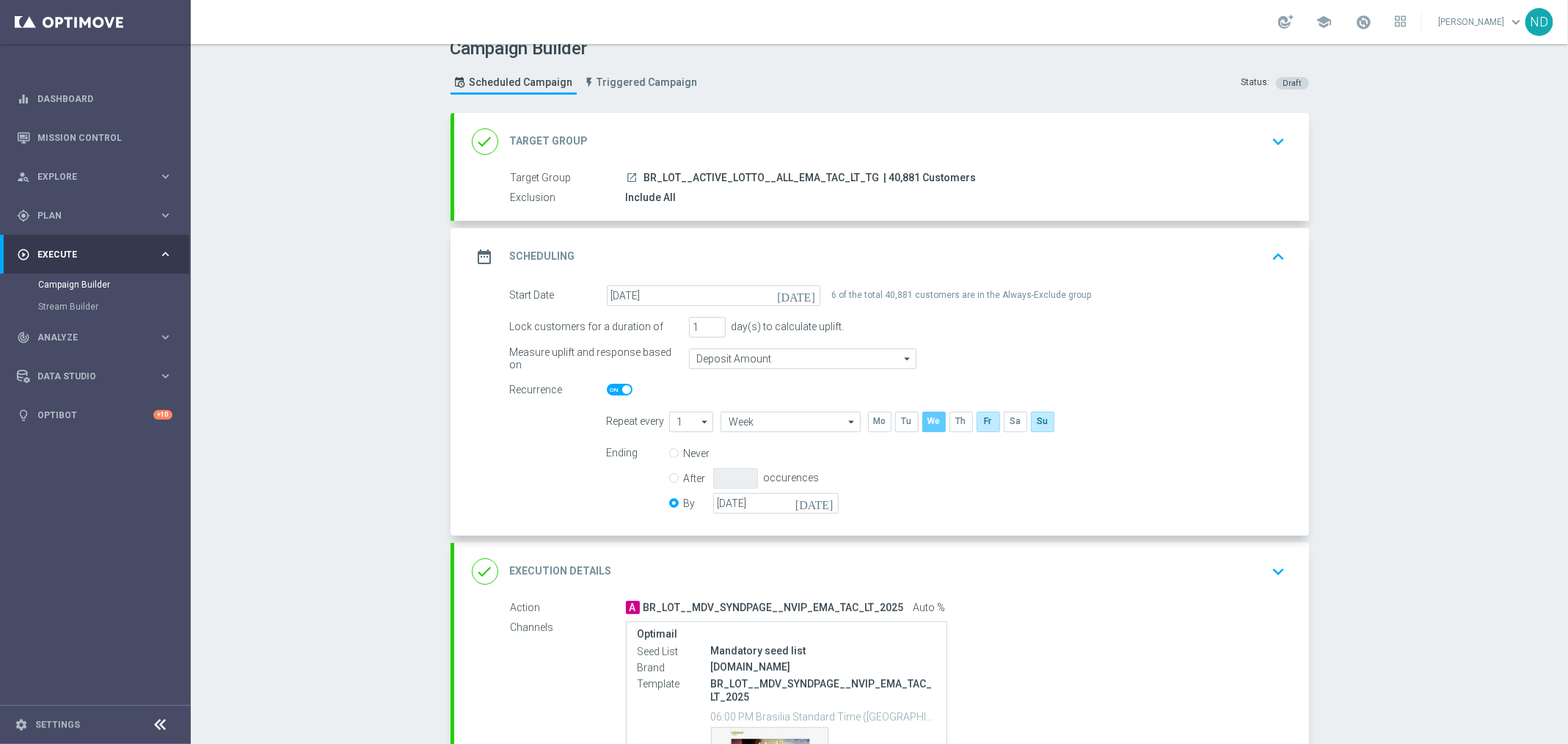
click at [928, 423] on input "checkbox" at bounding box center [932, 422] width 22 height 19
checkbox input "false"
click at [976, 420] on input "checkbox" at bounding box center [987, 422] width 22 height 19
checkbox input "false"
click at [946, 495] on div "Ending Never After occurences By 29 Sep 2025 today" at bounding box center [946, 481] width 702 height 75
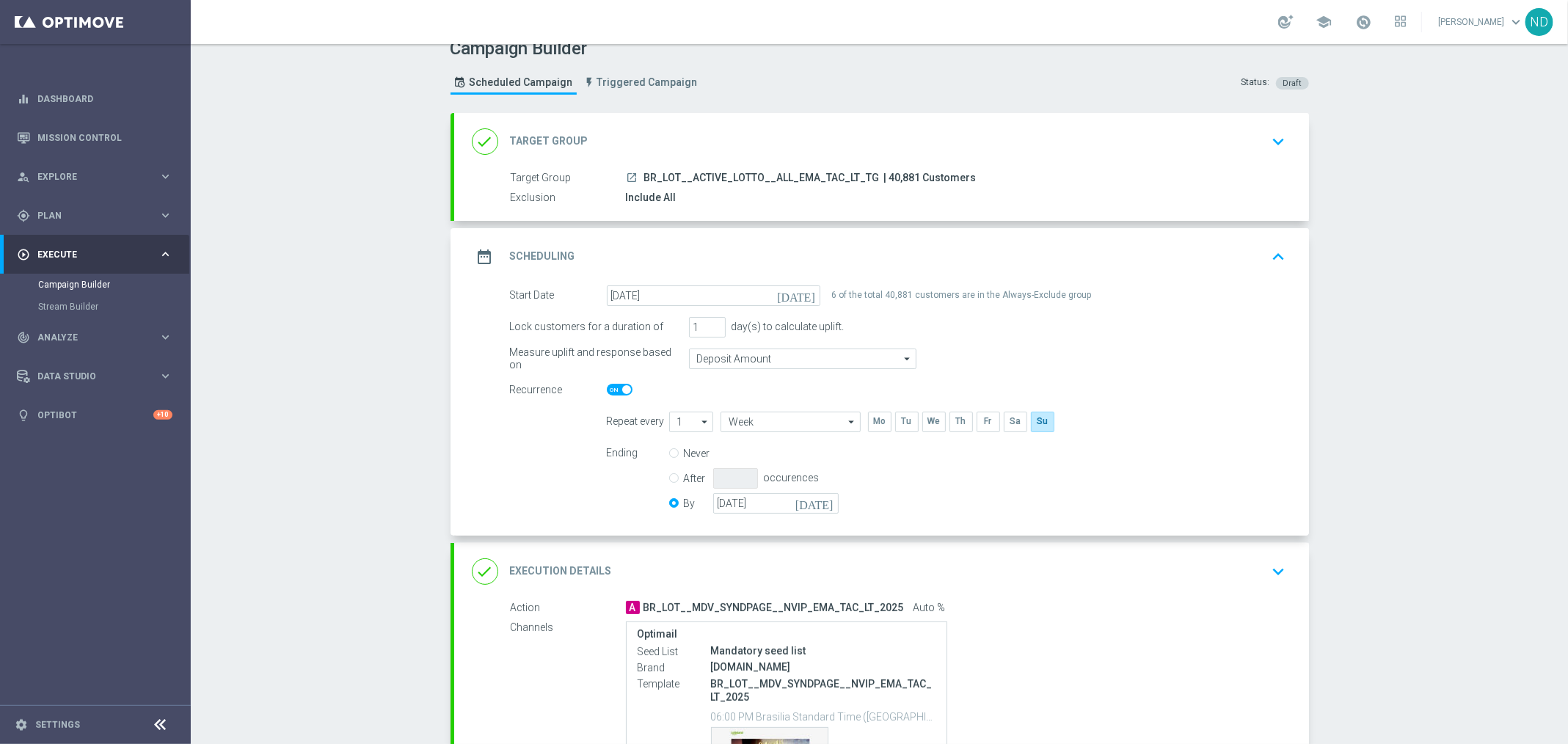
click at [607, 391] on span at bounding box center [619, 390] width 25 height 12
click at [607, 391] on input "checkbox" at bounding box center [619, 390] width 25 height 12
checkbox input "false"
radio input "true"
radio input "false"
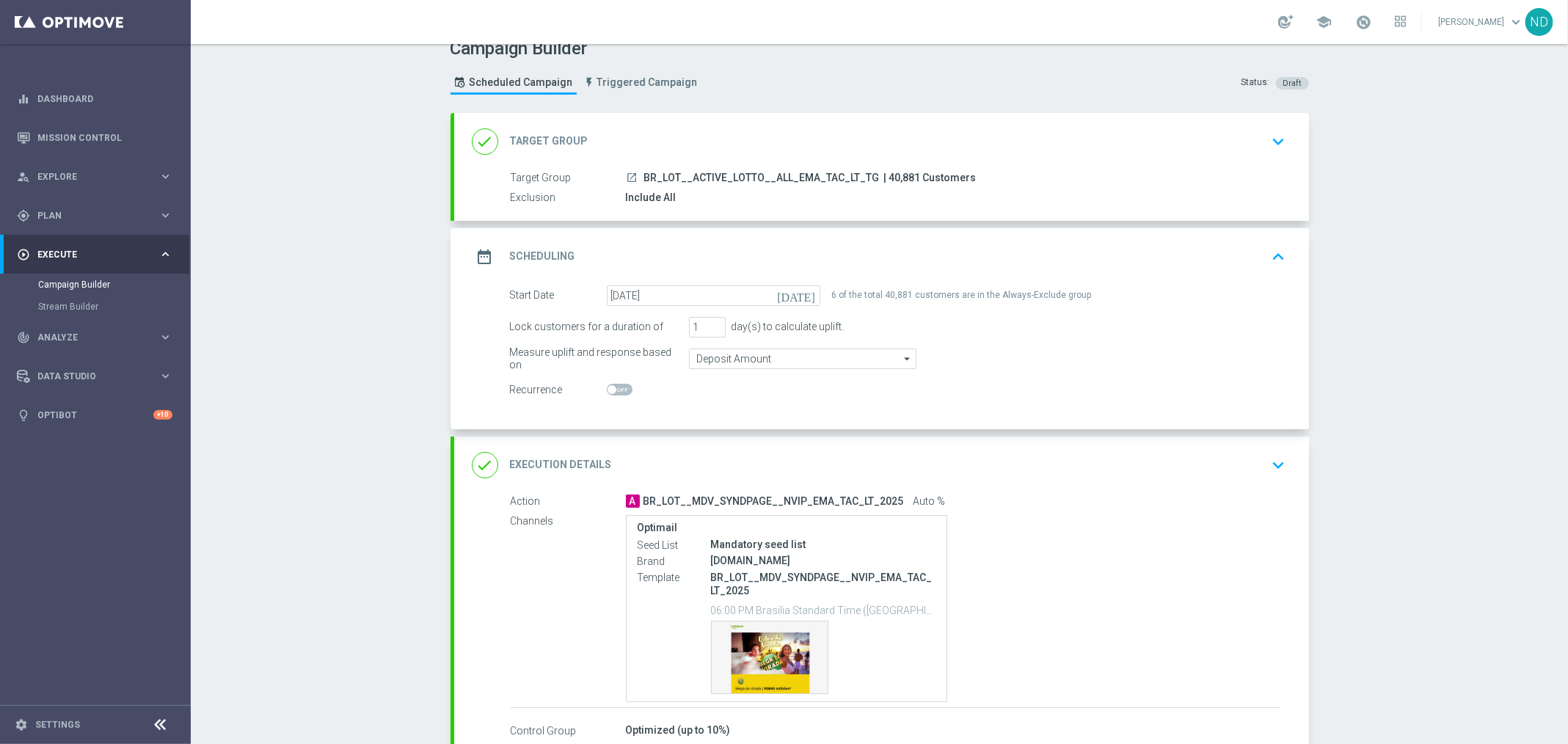
click at [773, 386] on switch at bounding box center [713, 390] width 213 height 13
click at [796, 295] on icon "today" at bounding box center [799, 294] width 43 height 16
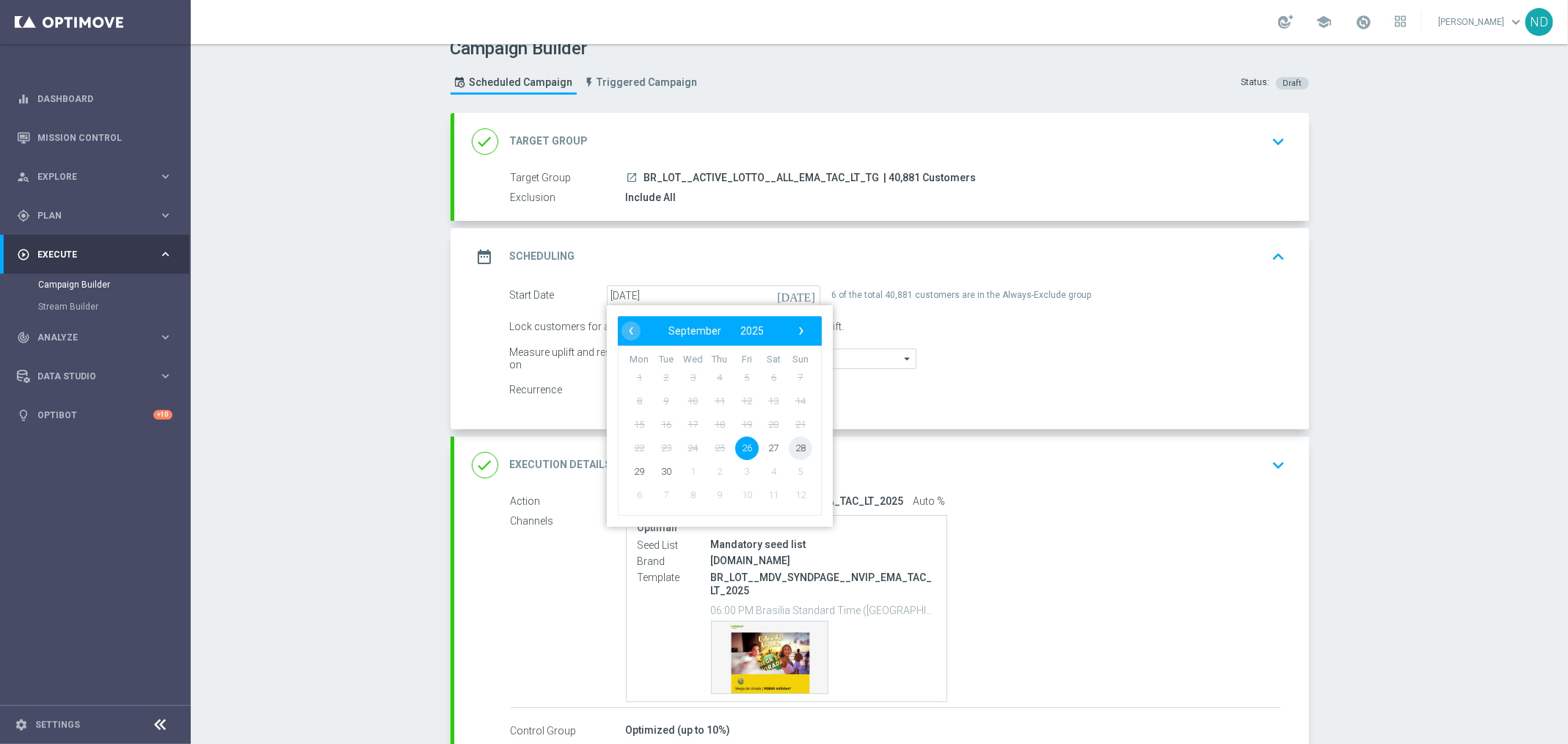
click at [797, 441] on span "28" at bounding box center [799, 447] width 23 height 23
type input "28 Sep 2025"
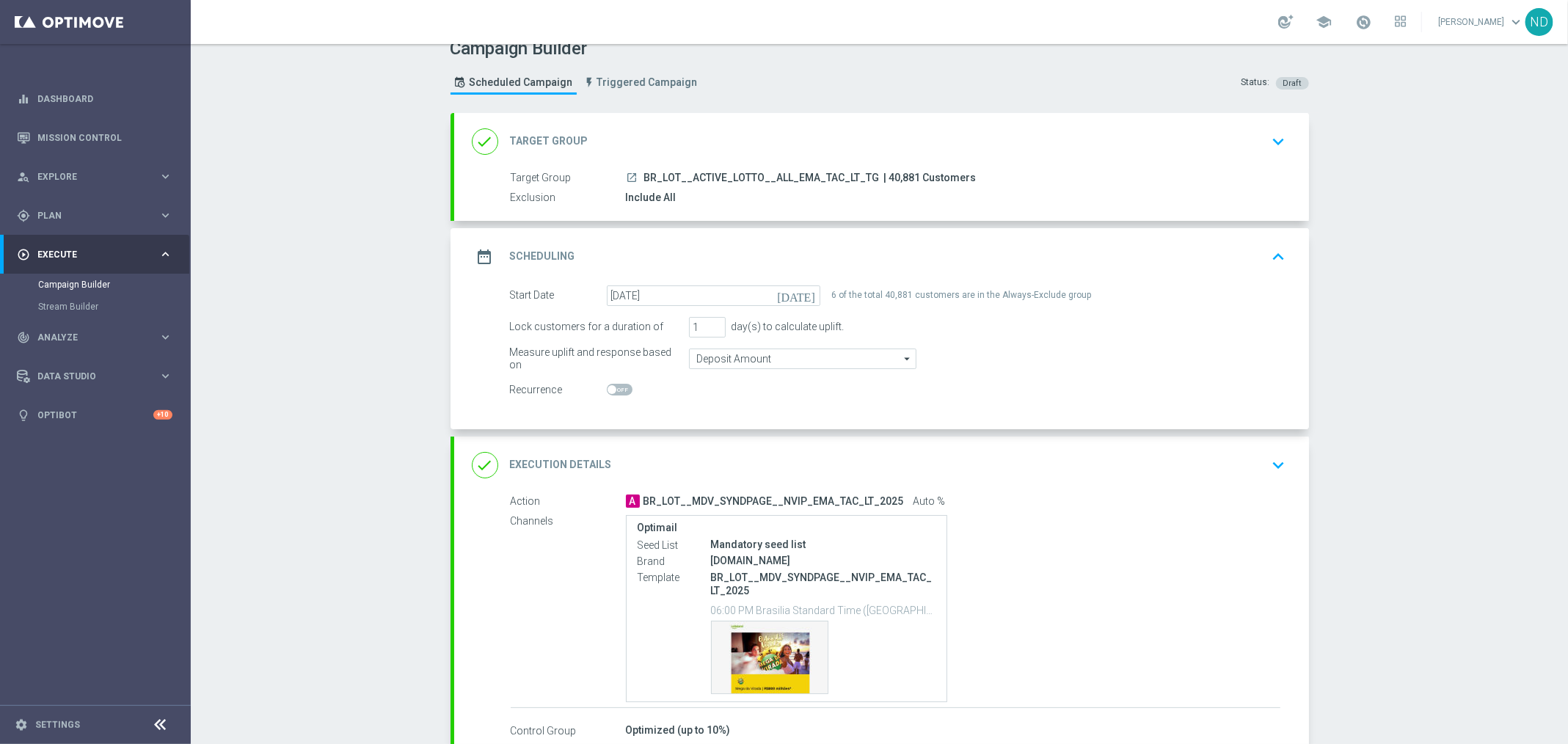
click at [1277, 255] on icon "keyboard_arrow_up" at bounding box center [1278, 256] width 22 height 22
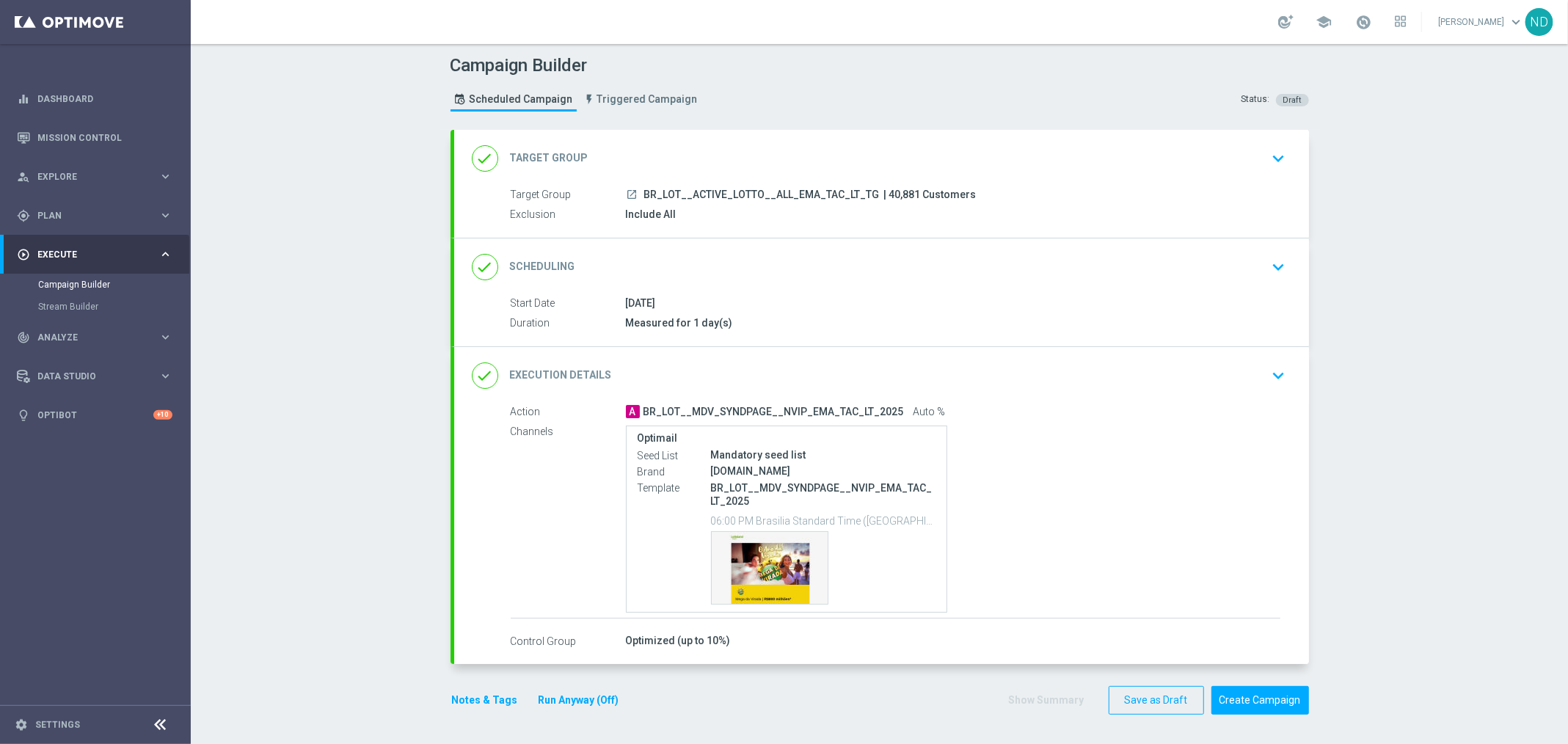
scroll to position [0, 0]
click at [1262, 701] on button "Create Campaign" at bounding box center [1260, 702] width 97 height 28
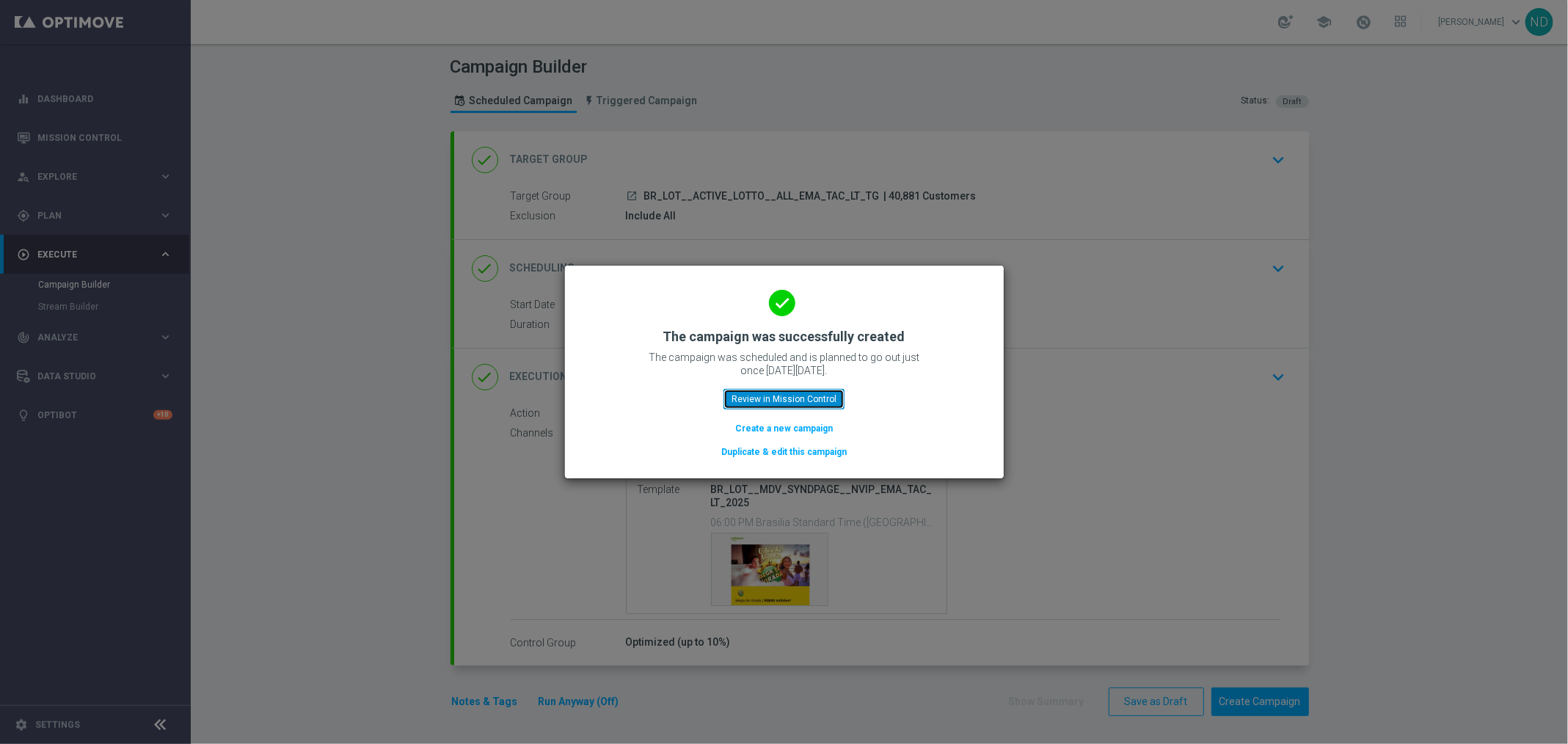
click at [825, 398] on button "Review in Mission Control" at bounding box center [784, 399] width 121 height 20
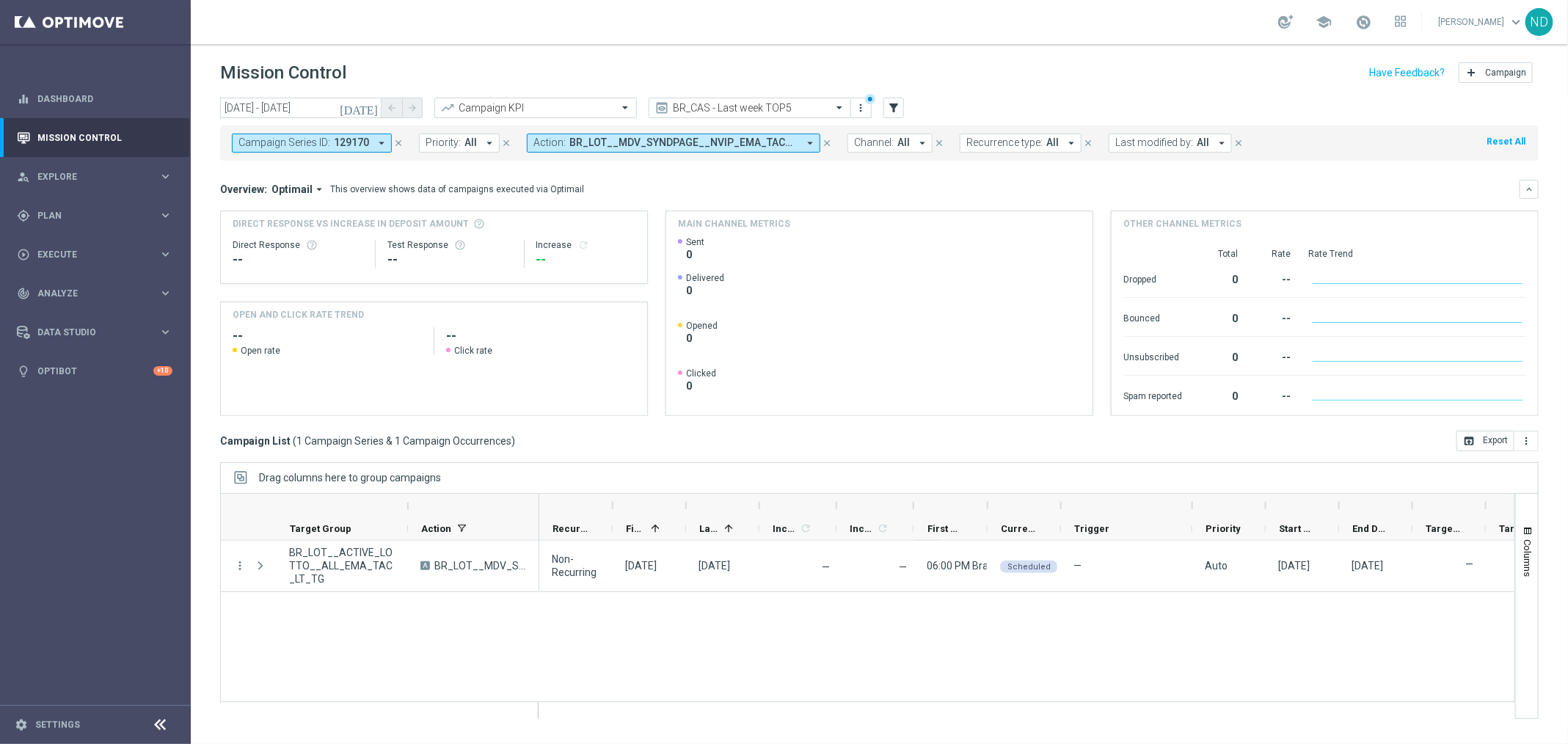
click at [809, 143] on icon "arrow_drop_down" at bounding box center [810, 143] width 13 height 13
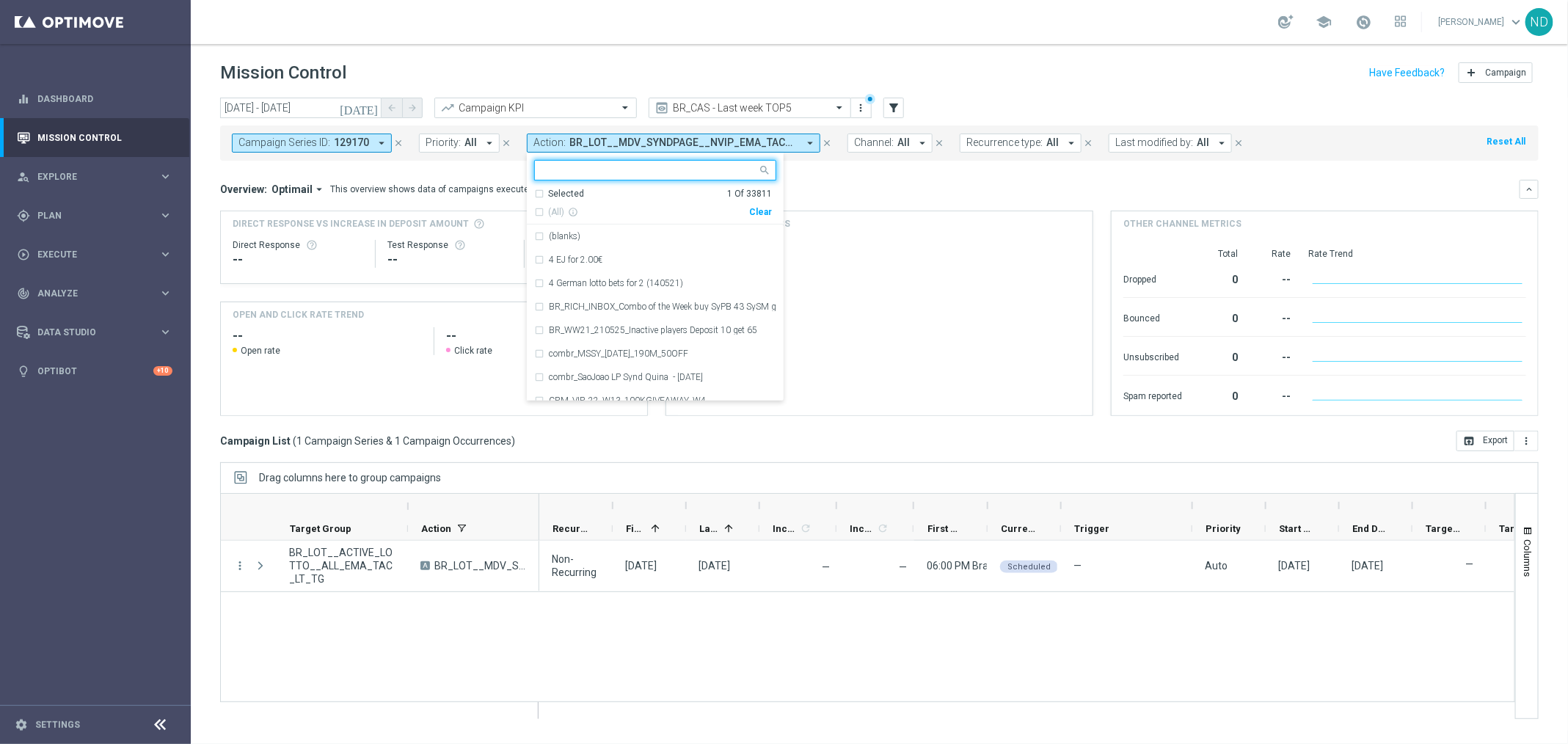
drag, startPoint x: 763, startPoint y: 206, endPoint x: 715, endPoint y: 199, distance: 48.5
click at [0, 0] on div "Clear" at bounding box center [0, 0] width 0 height 0
click at [677, 169] on input "text" at bounding box center [649, 170] width 215 height 13
paste input "BR_CAS__SYND_MS__ALL_EMA_TAC_LT"
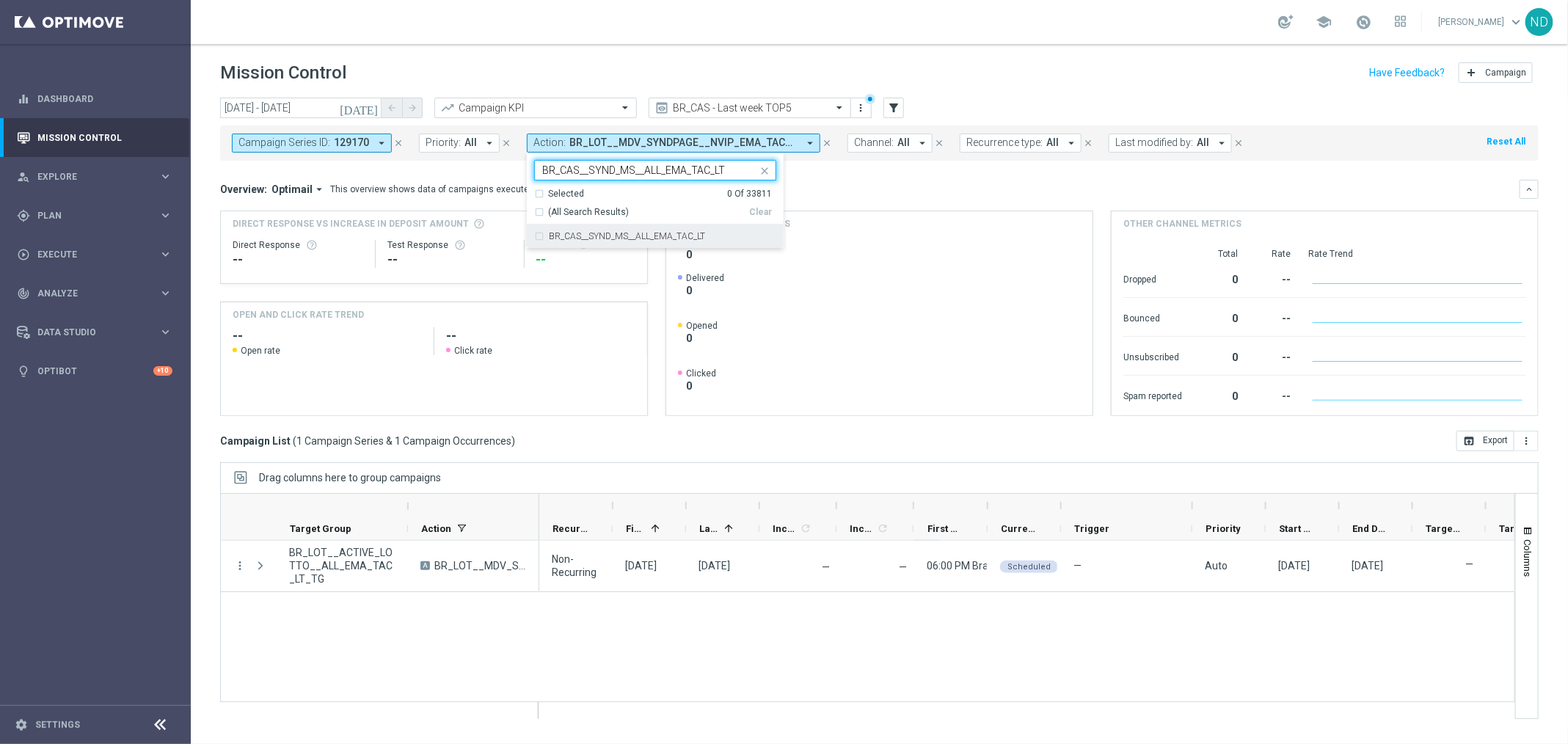
click at [534, 234] on div "BR_CAS__SYND_MS__ALL_EMA_TAC_LT" at bounding box center [654, 236] width 242 height 23
type input "BR_CAS__SYND_MS__ALL_EMA_TAC_LT"
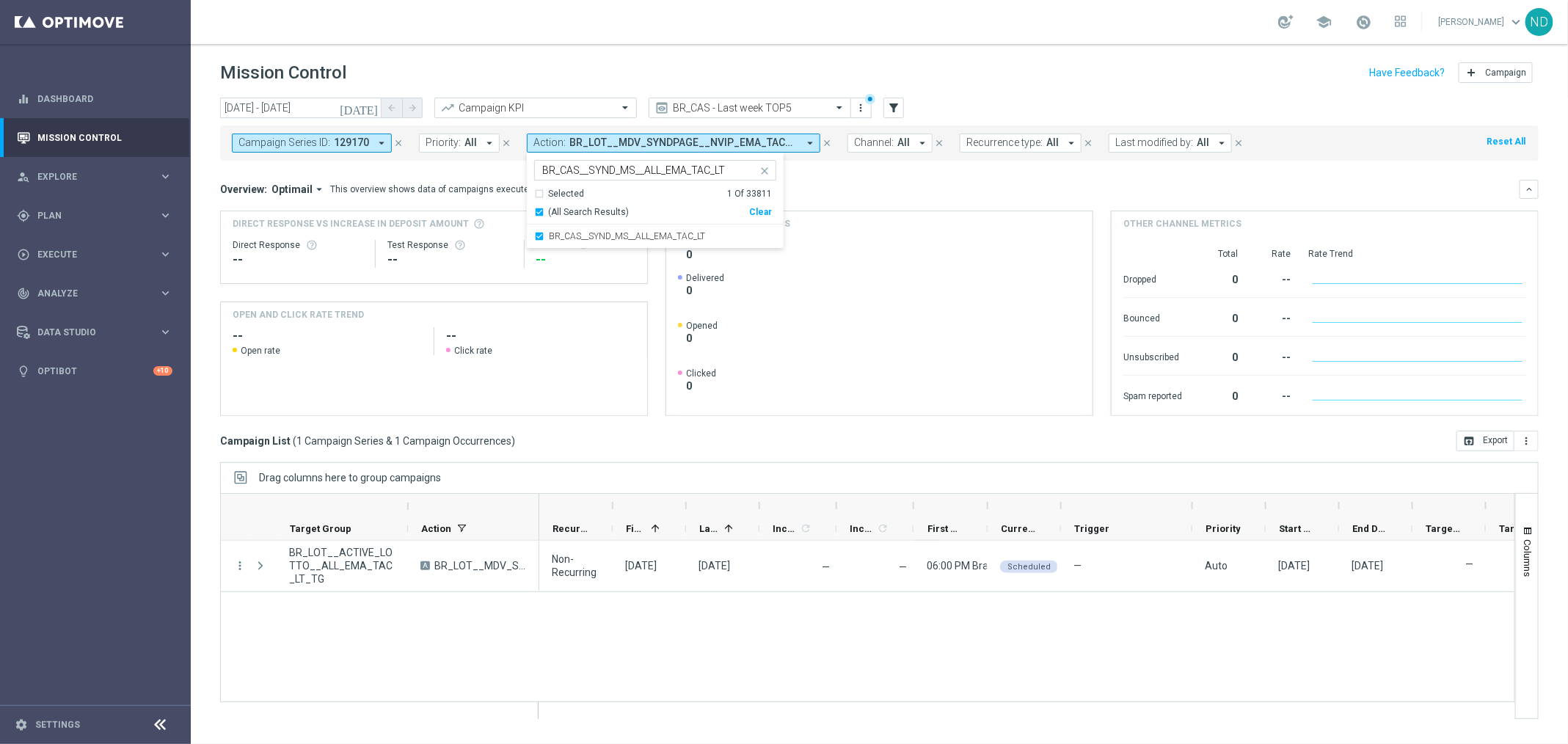
click at [868, 199] on div "Overview: Optimail arrow_drop_down This overview shows data of campaigns execut…" at bounding box center [879, 297] width 1319 height 236
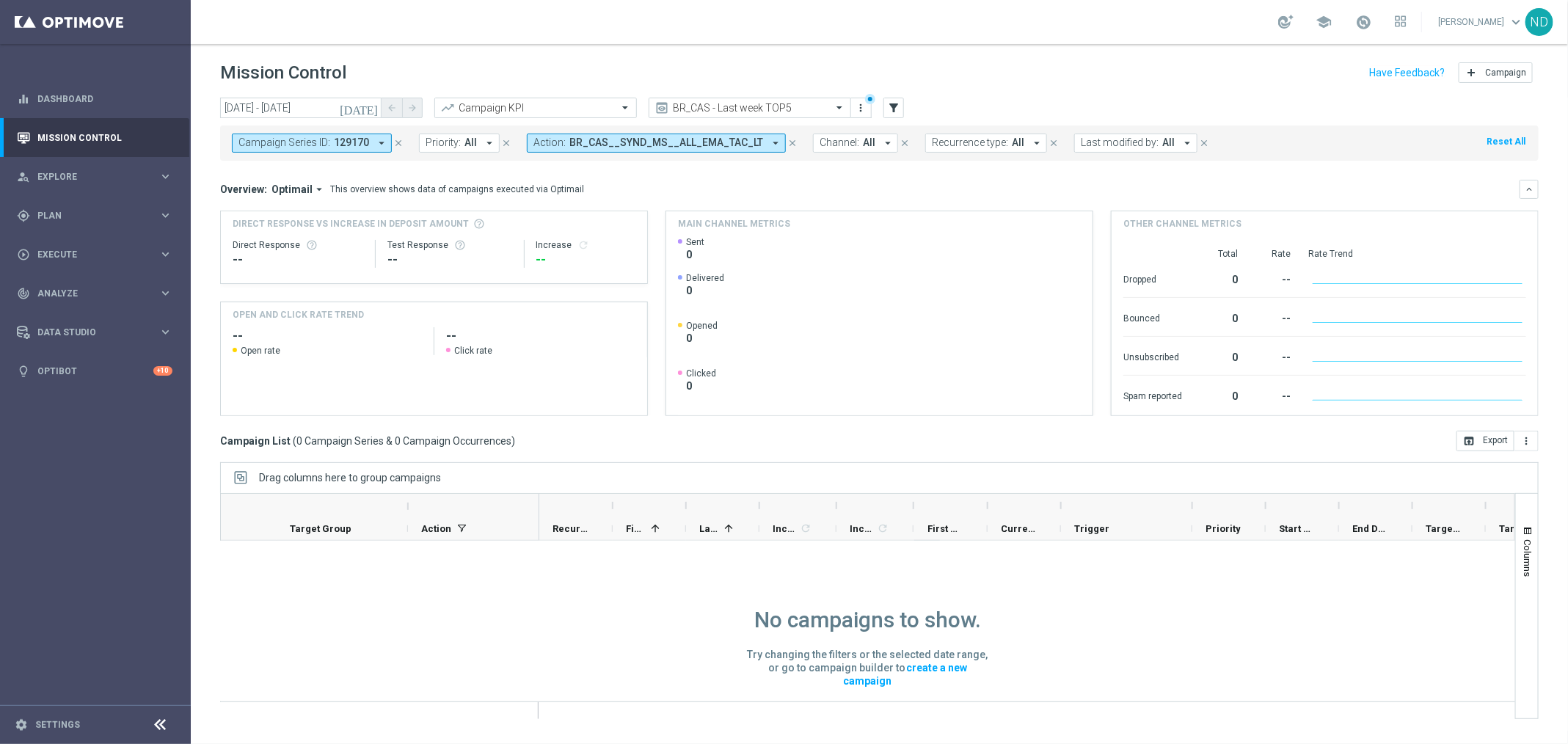
click at [374, 106] on icon "today" at bounding box center [359, 108] width 40 height 13
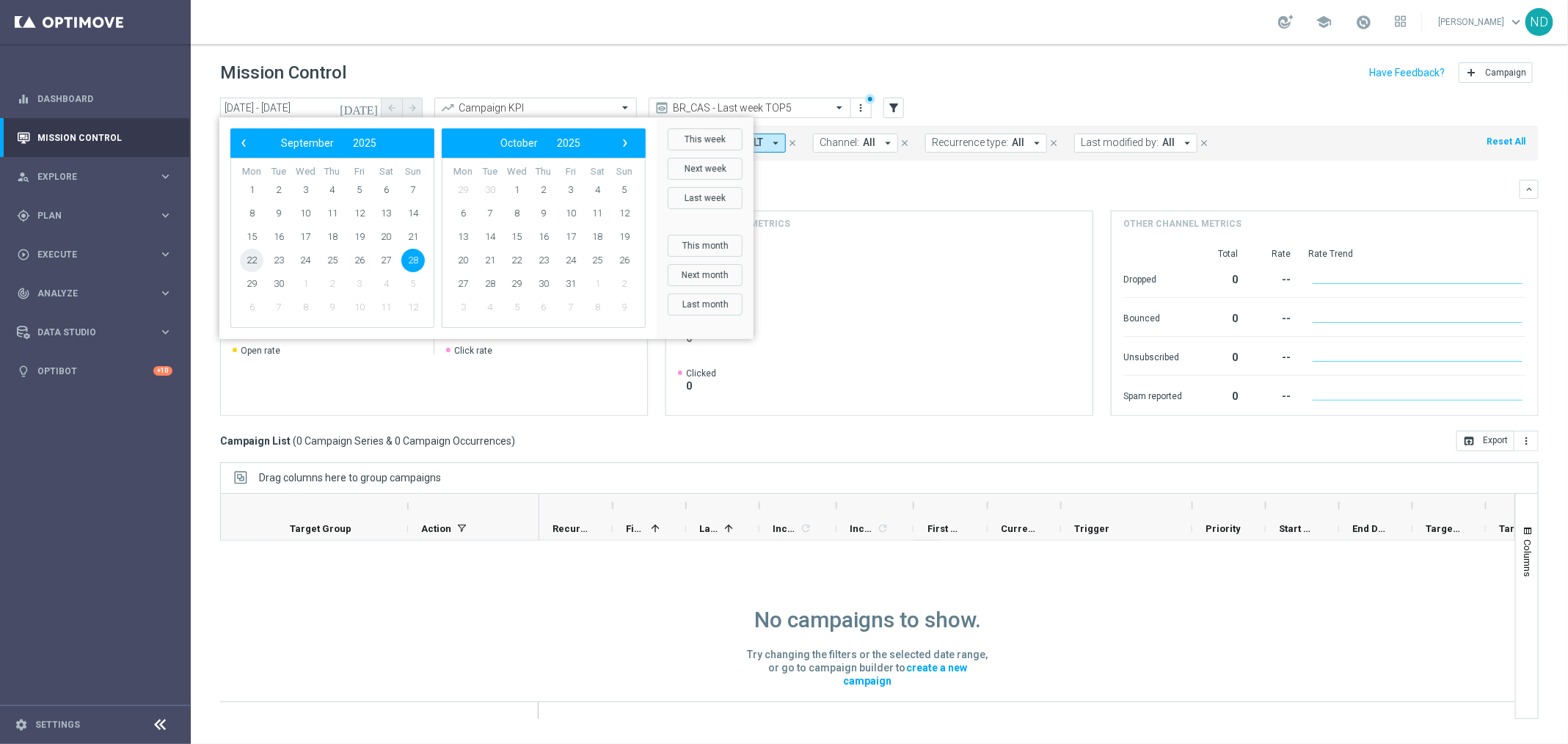
click at [249, 258] on span "22" at bounding box center [251, 260] width 23 height 23
click at [414, 264] on span "28" at bounding box center [413, 260] width 23 height 23
type input "22 Sep 2025 - 28 Sep 2025"
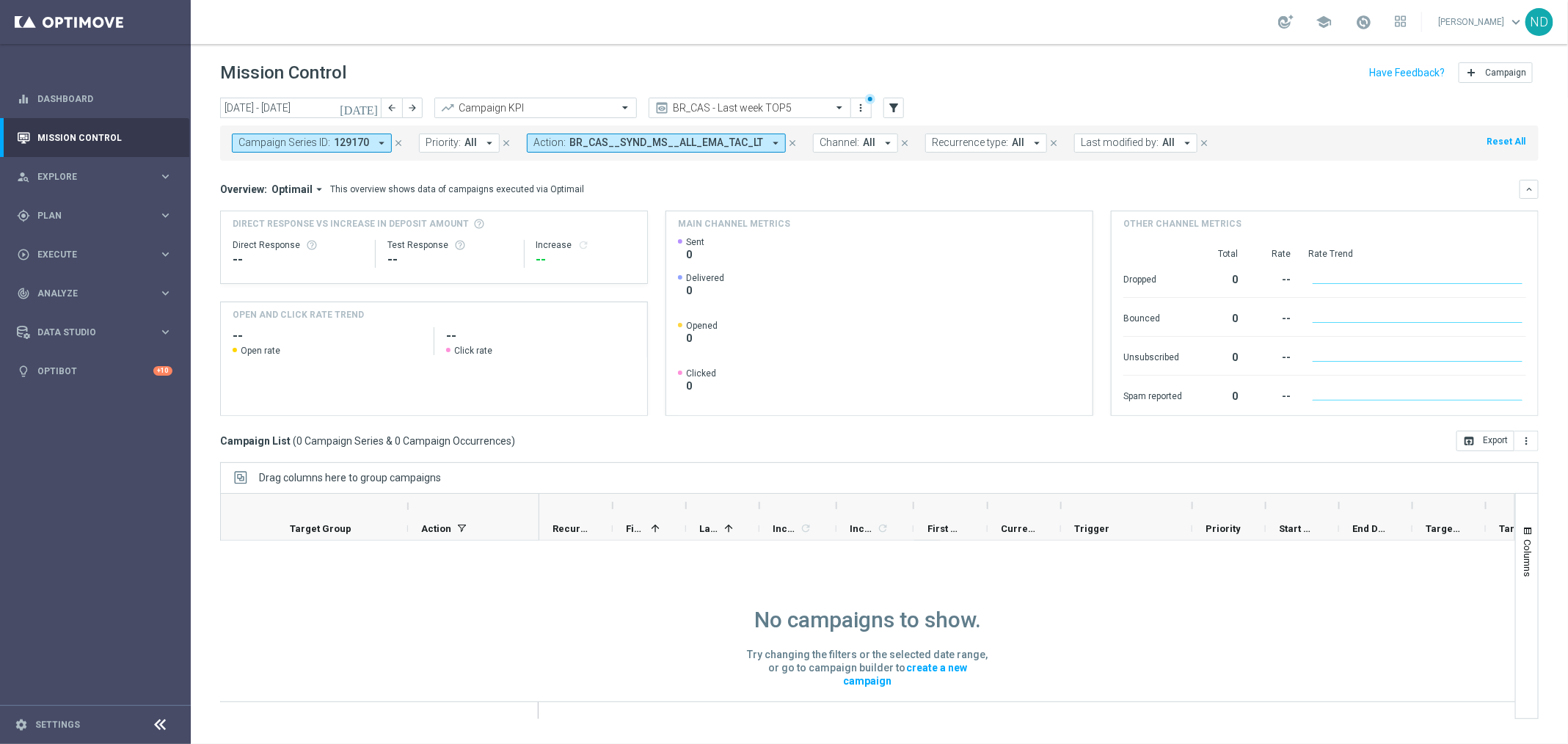
click at [398, 138] on icon "close" at bounding box center [398, 143] width 10 height 10
click at [582, 145] on icon "arrow_drop_down" at bounding box center [589, 143] width 13 height 13
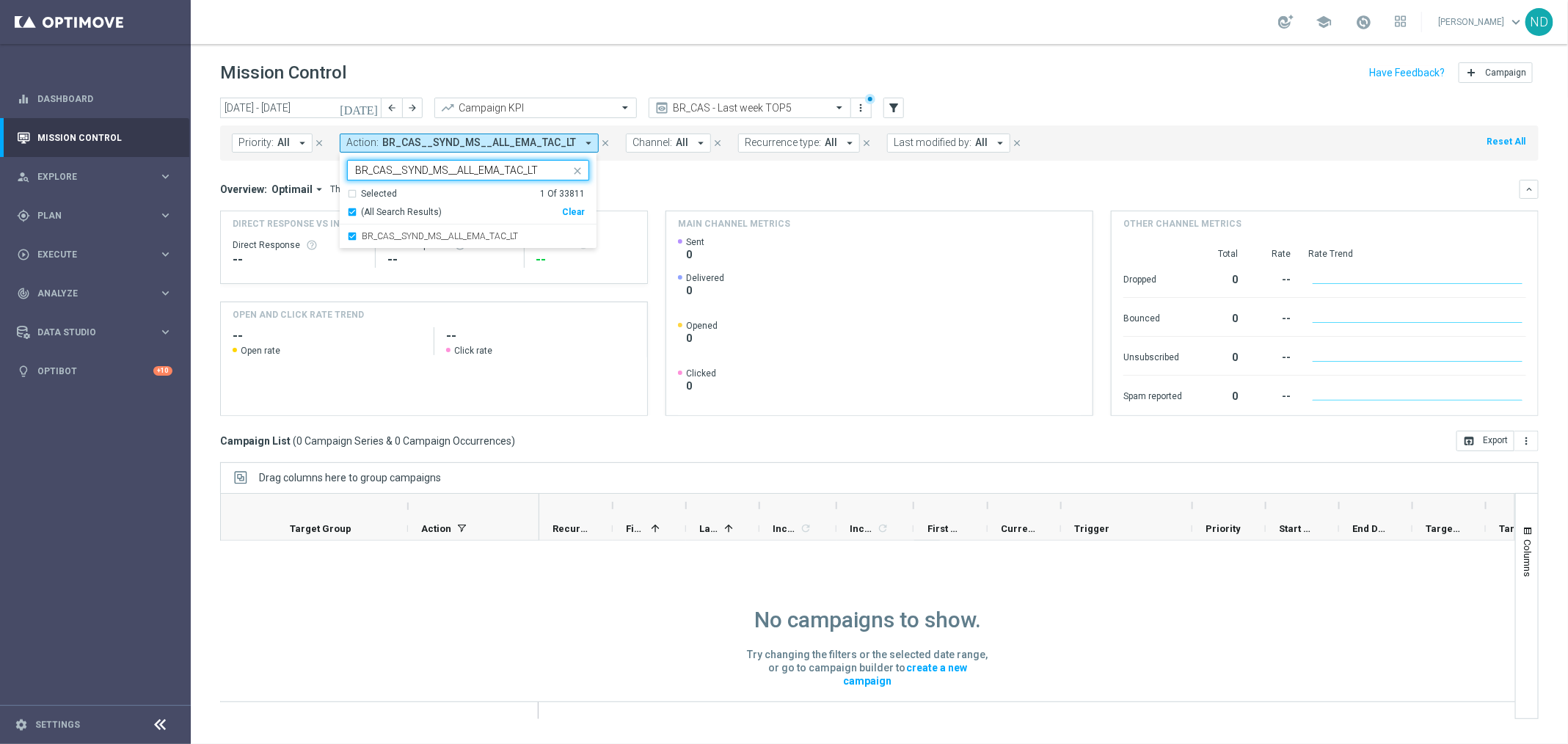
type input "BR_CAS__SYND_MS__ALL_EMA_TAC_LT"
click at [630, 183] on div "Overview: Optimail arrow_drop_down This overview shows data of campaigns execut…" at bounding box center [869, 190] width 1299 height 13
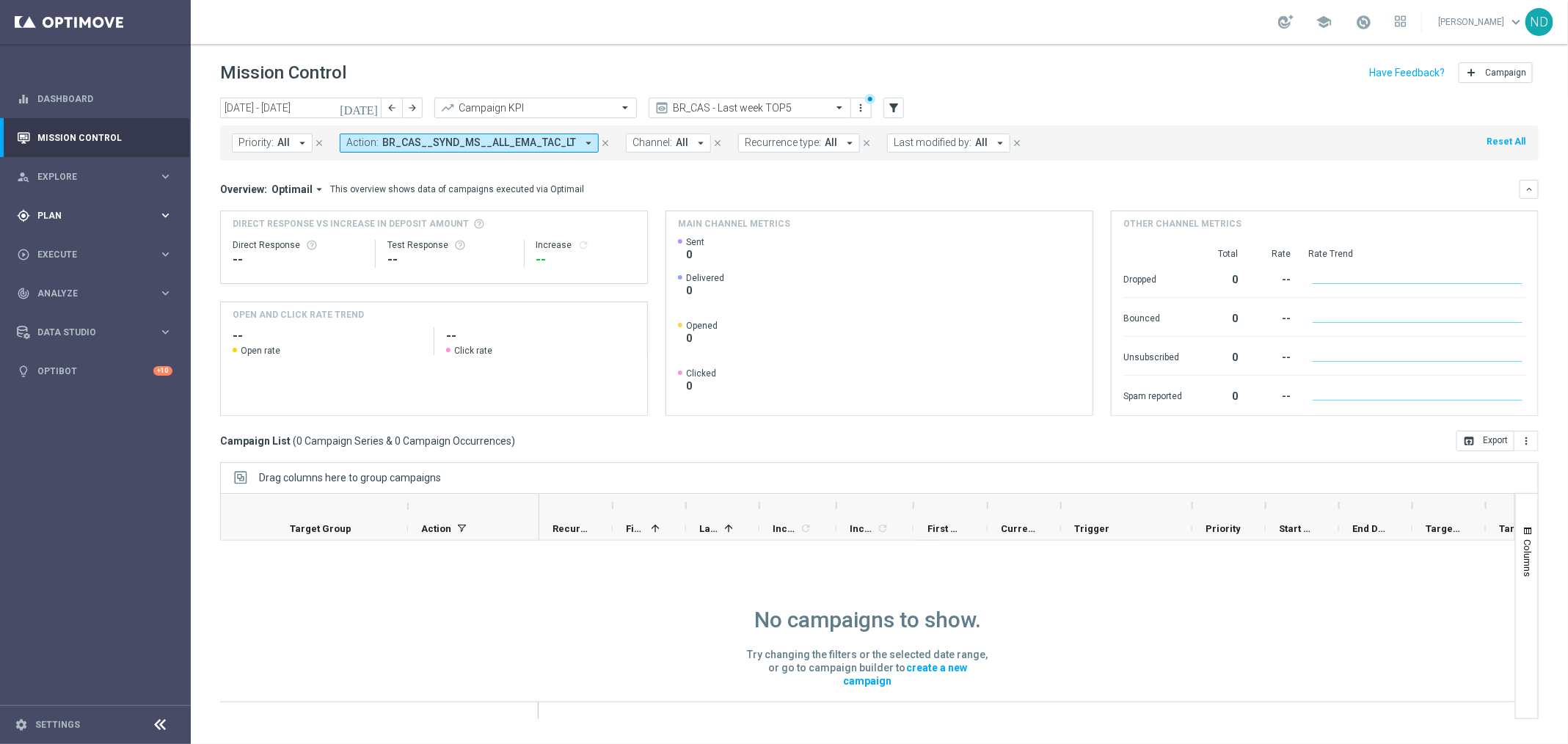
click at [89, 223] on div "gps_fixed Plan keyboard_arrow_right" at bounding box center [94, 216] width 189 height 39
